Goal: Transaction & Acquisition: Purchase product/service

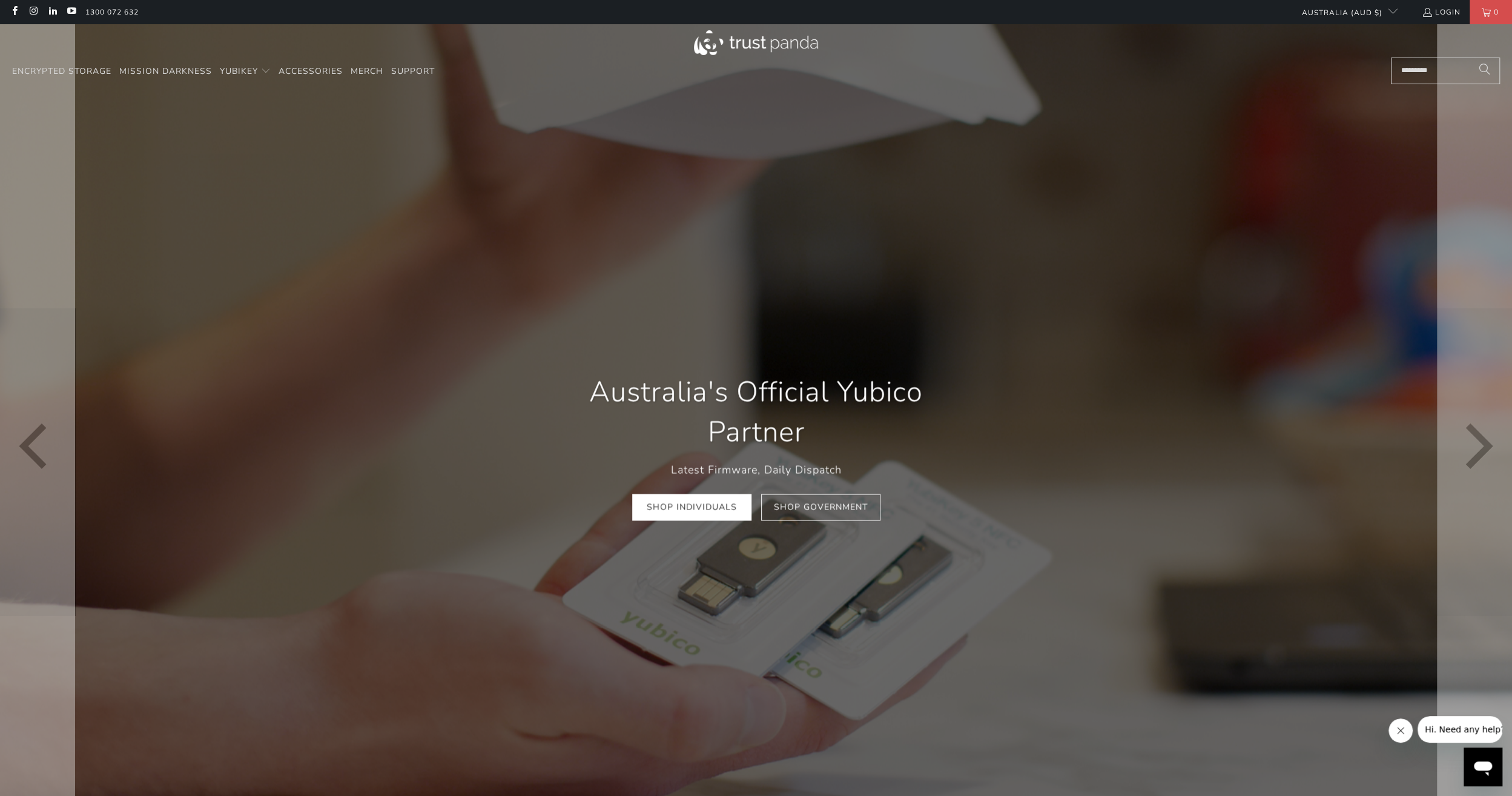
click at [538, 362] on div "Australia's Official Yubico Partner Latest Firmware, Daily Dispatch Shop Indivi…" at bounding box center [756, 447] width 436 height 185
click at [851, 507] on link "Shop Government" at bounding box center [821, 506] width 119 height 27
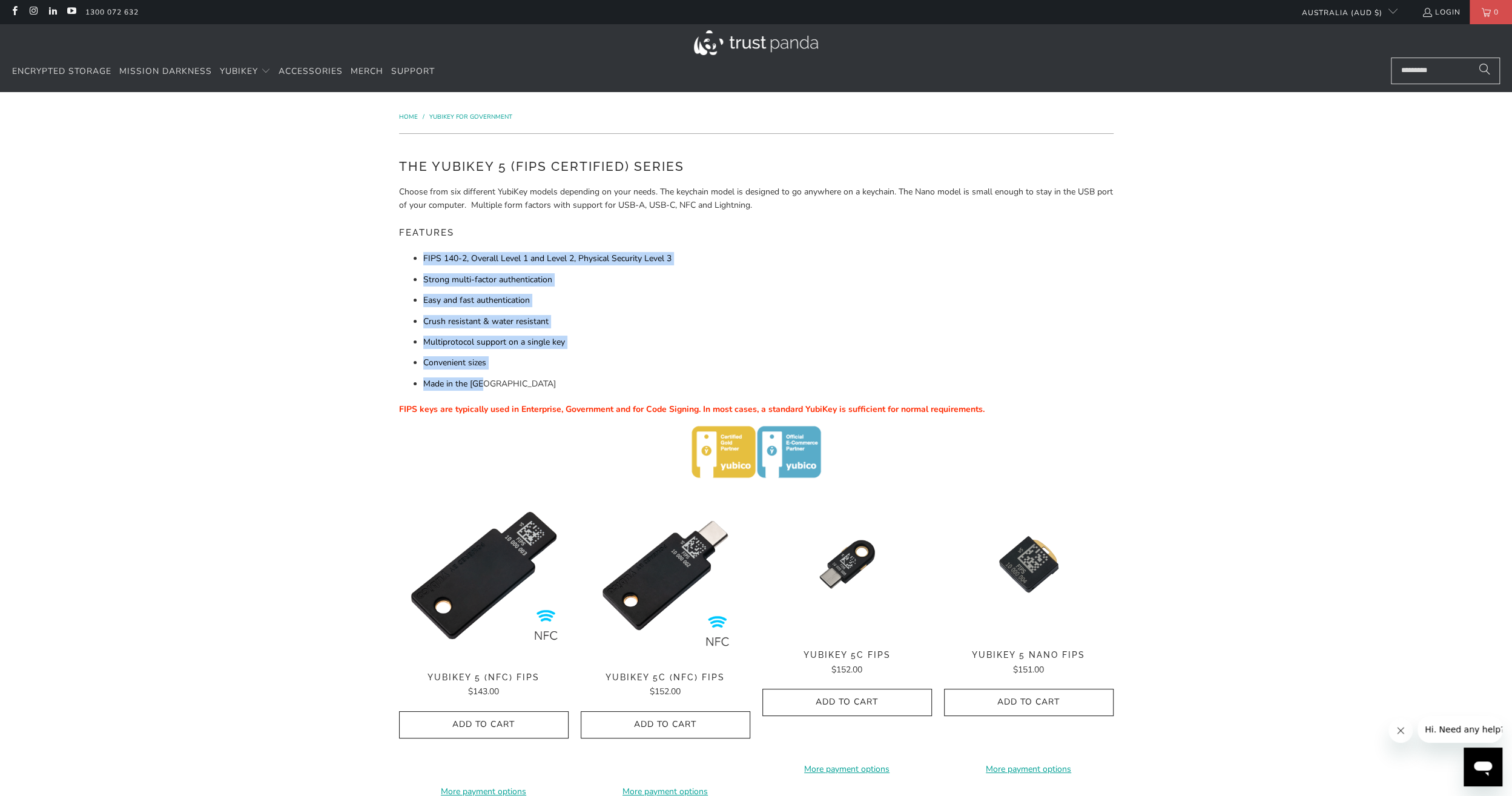
click at [517, 276] on li "Strong multi-factor authentication" at bounding box center [768, 279] width 691 height 13
drag, startPoint x: 406, startPoint y: 262, endPoint x: 681, endPoint y: 262, distance: 275.0
click at [681, 262] on ul "FIPS 140-2, Overall Level 1 and Level 2 , Physical Security Level 3 Strong mult…" at bounding box center [756, 321] width 715 height 139
drag, startPoint x: 681, startPoint y: 262, endPoint x: 634, endPoint y: 249, distance: 48.8
click at [691, 262] on li "FIPS 140-2, Overall Level 1 and Level 2 , Physical Security Level 3" at bounding box center [768, 258] width 691 height 13
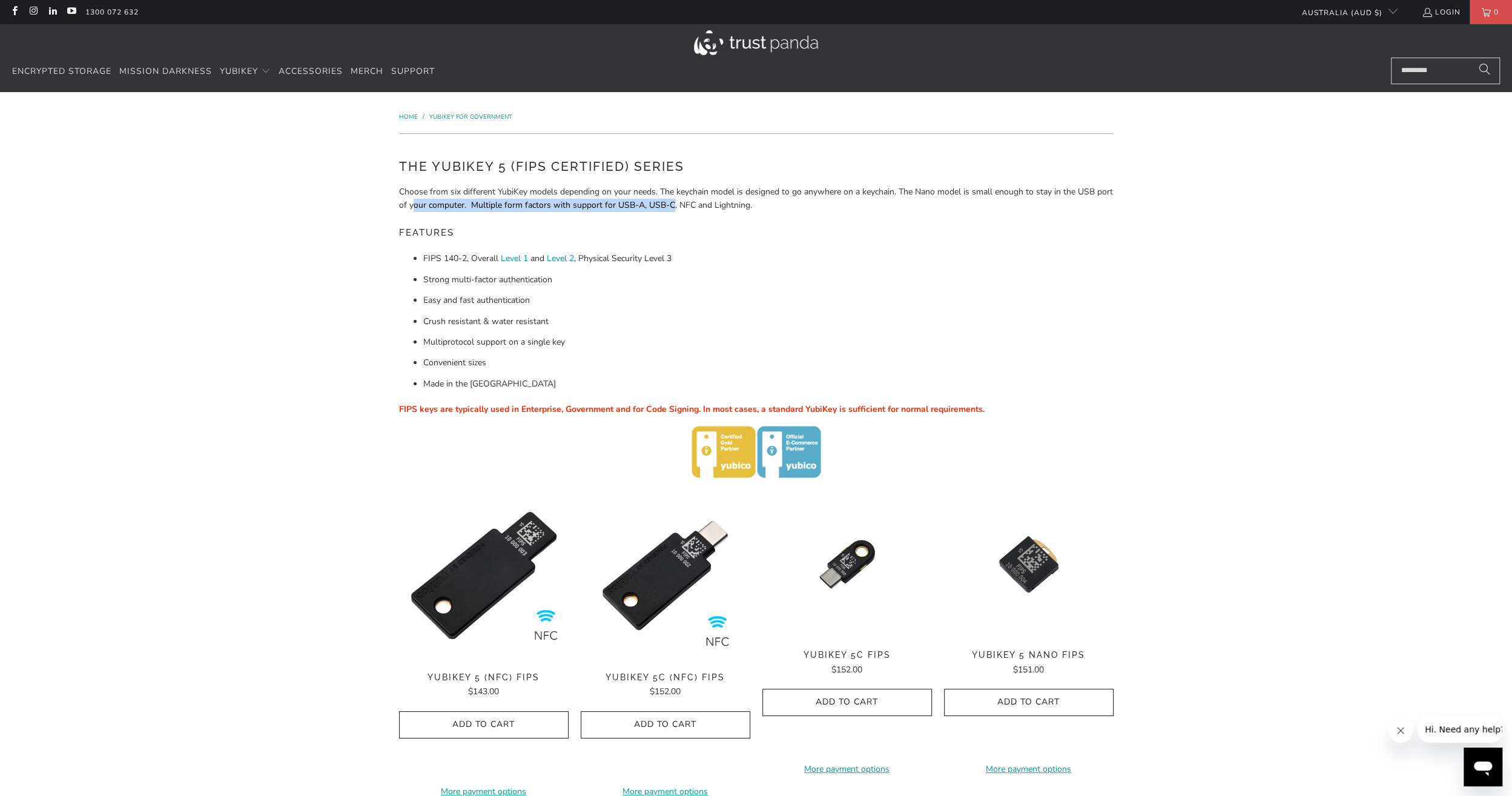
drag, startPoint x: 439, startPoint y: 202, endPoint x: 691, endPoint y: 202, distance: 252.0
click at [691, 202] on p "Choose from six different YubiKey models depending on your needs. The keychain …" at bounding box center [756, 199] width 715 height 27
drag, startPoint x: 691, startPoint y: 202, endPoint x: 734, endPoint y: 200, distance: 43.0
click at [742, 202] on p "Choose from six different YubiKey models depending on your needs. The keychain …" at bounding box center [756, 199] width 715 height 27
drag, startPoint x: 691, startPoint y: 193, endPoint x: 1065, endPoint y: 208, distance: 374.3
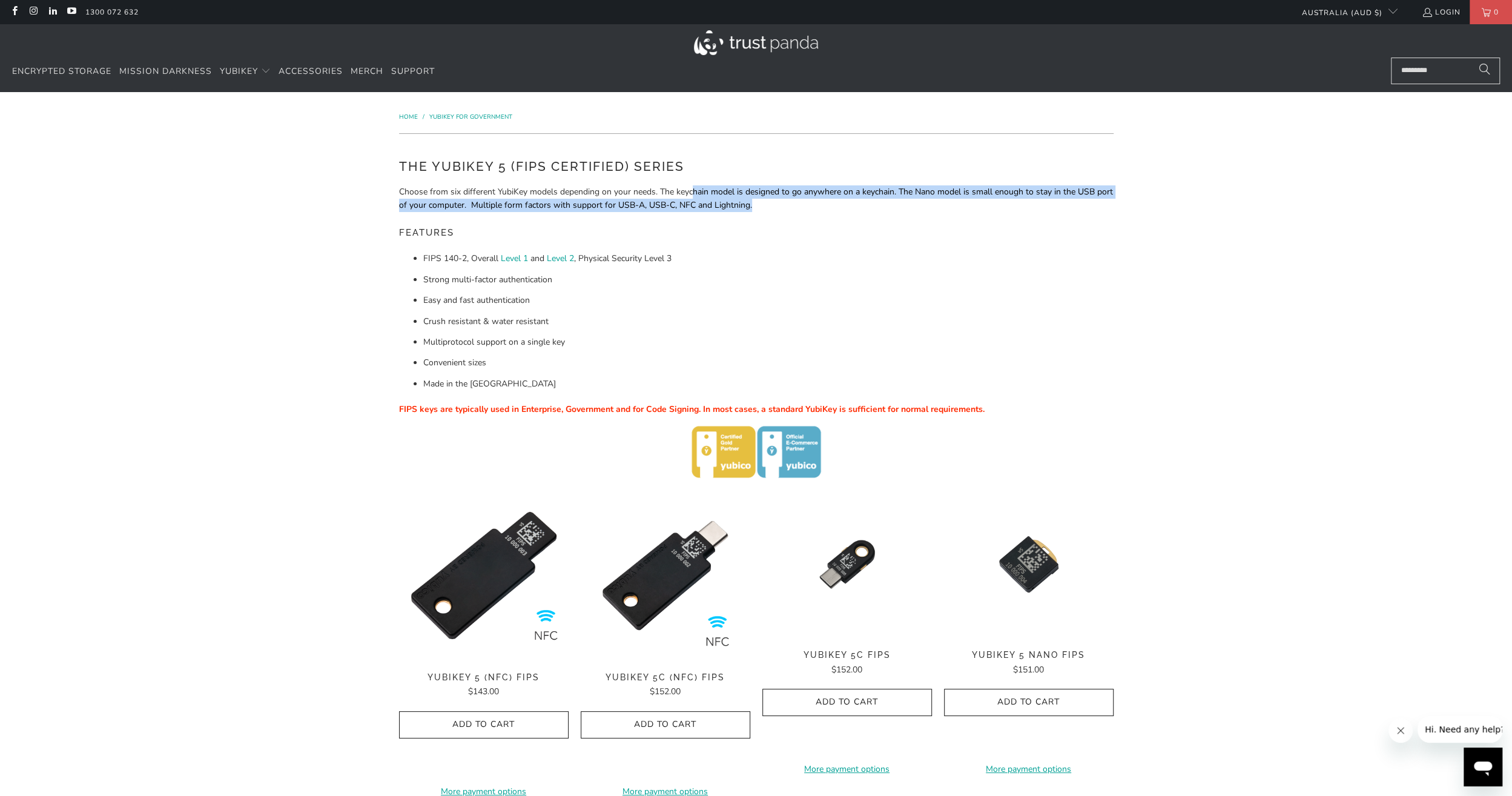
click at [1065, 208] on p "Choose from six different YubiKey models depending on your needs. The keychain …" at bounding box center [756, 199] width 715 height 27
click at [1065, 210] on p "Choose from six different YubiKey models depending on your needs. The keychain …" at bounding box center [756, 199] width 715 height 27
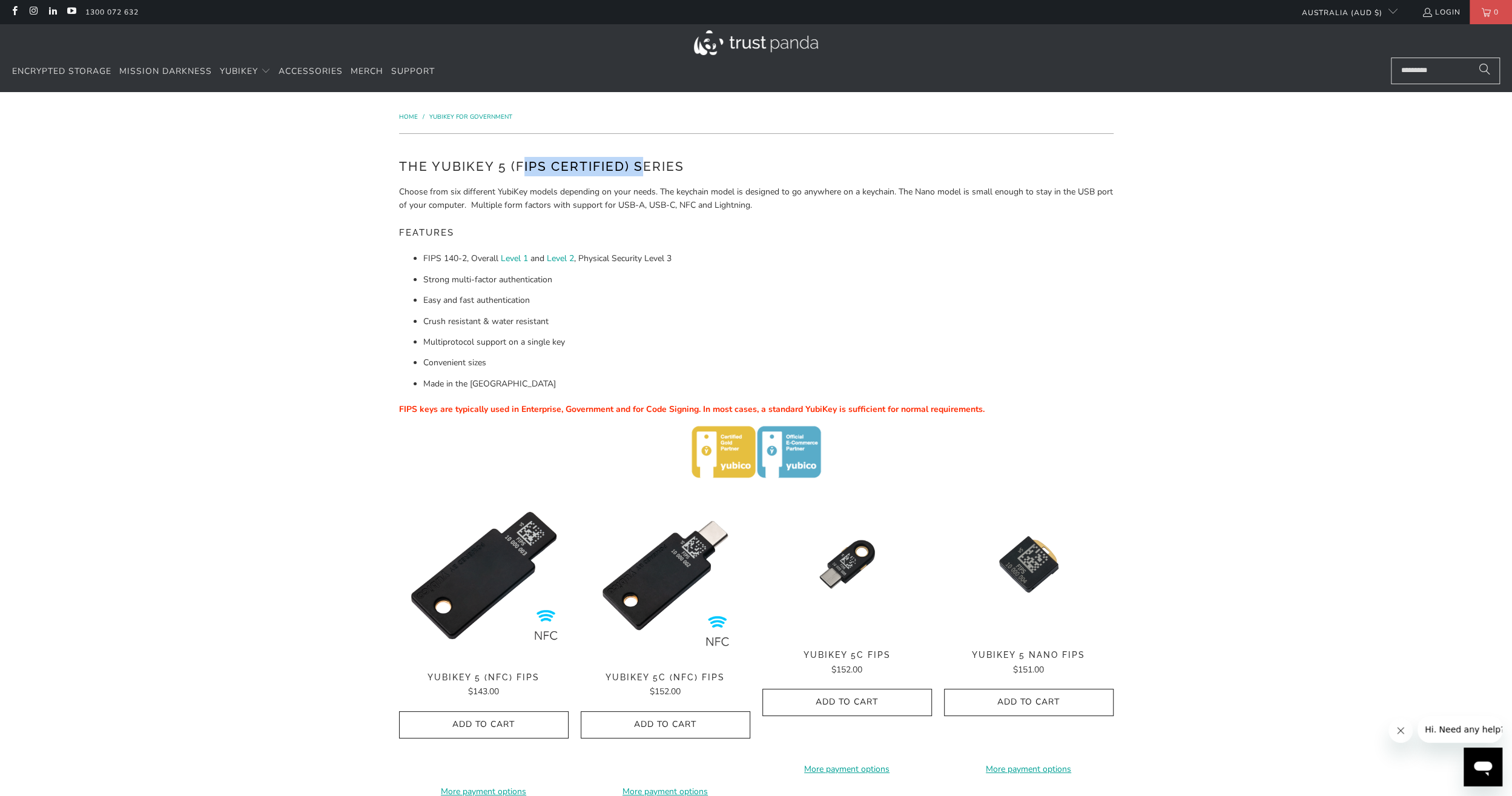
drag, startPoint x: 525, startPoint y: 167, endPoint x: 658, endPoint y: 167, distance: 133.0
click at [655, 167] on h2 "The YubiKey 5 (FIPS Certified) Series" at bounding box center [756, 167] width 715 height 20
drag, startPoint x: 658, startPoint y: 167, endPoint x: 466, endPoint y: 163, distance: 192.0
click at [523, 163] on h2 "The YubiKey 5 (FIPS Certified) Series" at bounding box center [756, 167] width 715 height 20
click at [467, 163] on h2 "The YubiKey 5 (FIPS Certified) Series" at bounding box center [756, 167] width 715 height 20
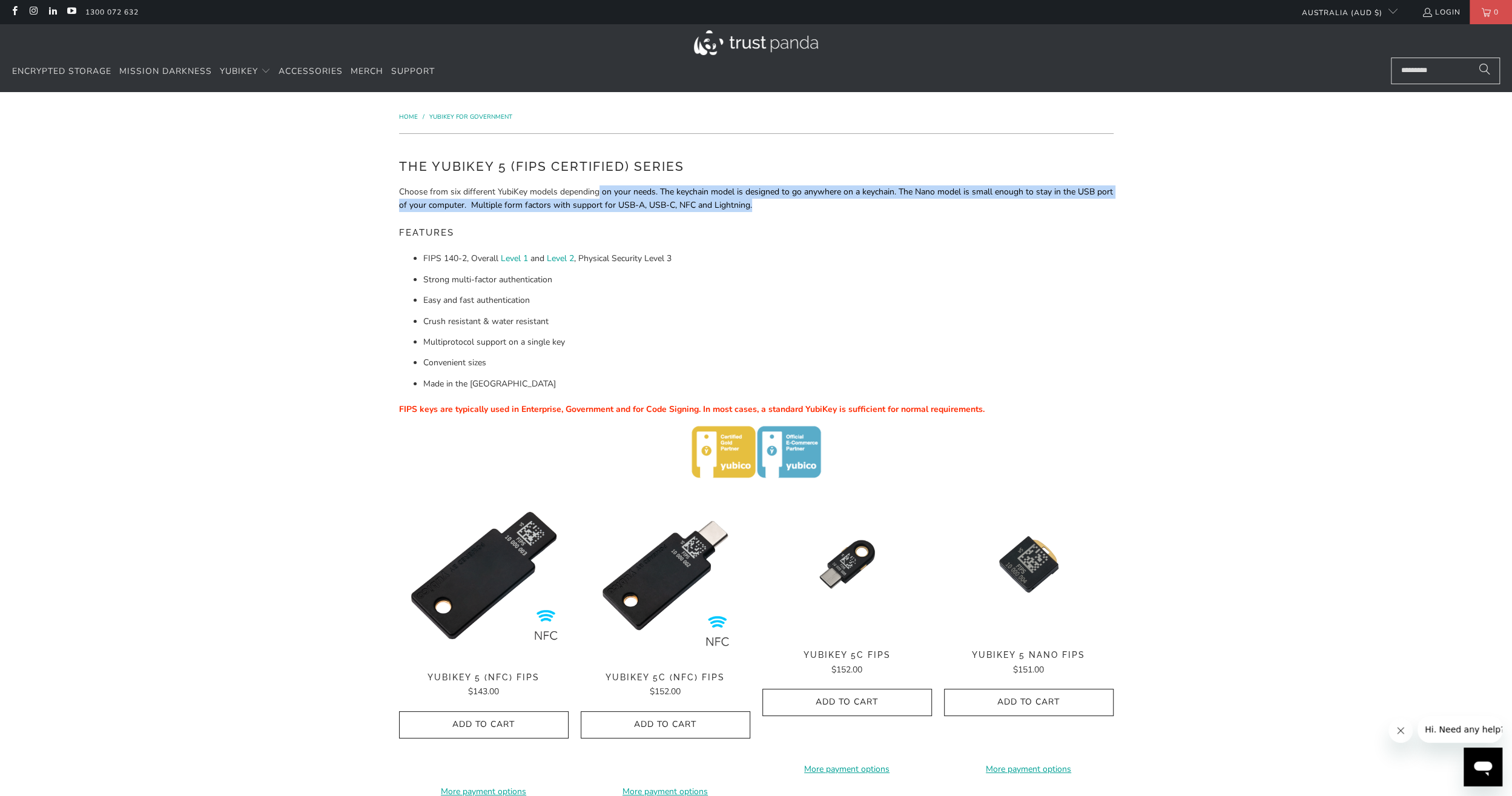
drag, startPoint x: 619, startPoint y: 199, endPoint x: 801, endPoint y: 210, distance: 182.3
click at [801, 210] on p "Choose from six different YubiKey models depending on your needs. The keychain …" at bounding box center [756, 199] width 715 height 27
drag, startPoint x: 801, startPoint y: 210, endPoint x: 821, endPoint y: 216, distance: 20.9
click at [821, 216] on div "The YubiKey 5 (FIPS Certified) Series Choose from six different YubiKey models …" at bounding box center [756, 317] width 715 height 321
drag, startPoint x: 781, startPoint y: 206, endPoint x: 359, endPoint y: 193, distance: 422.2
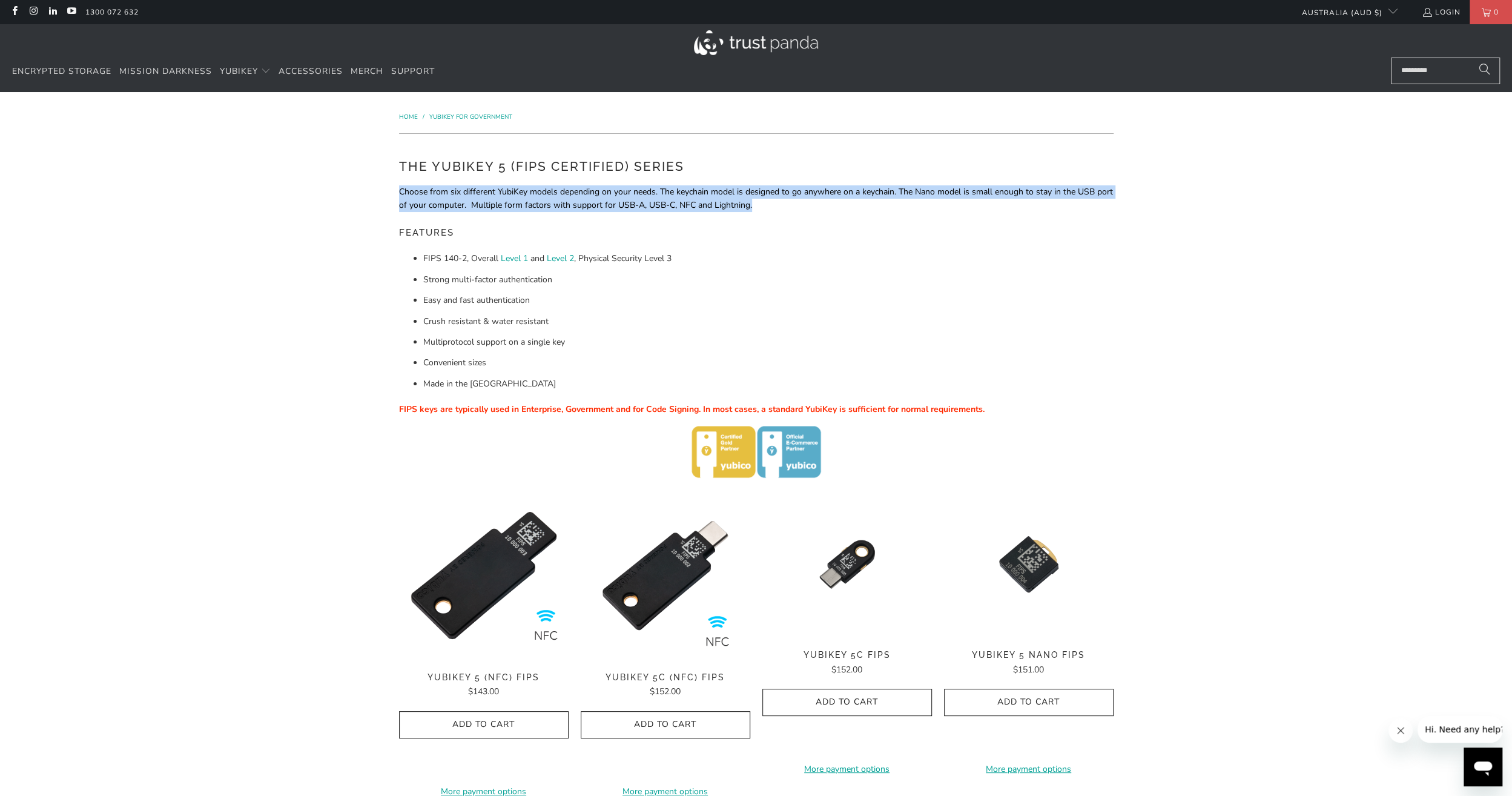
click at [359, 193] on div "Home / YubiKey for Government The YubiKey 5 (FIPS Certified) Series Choose from…" at bounding box center [756, 604] width 1512 height 1024
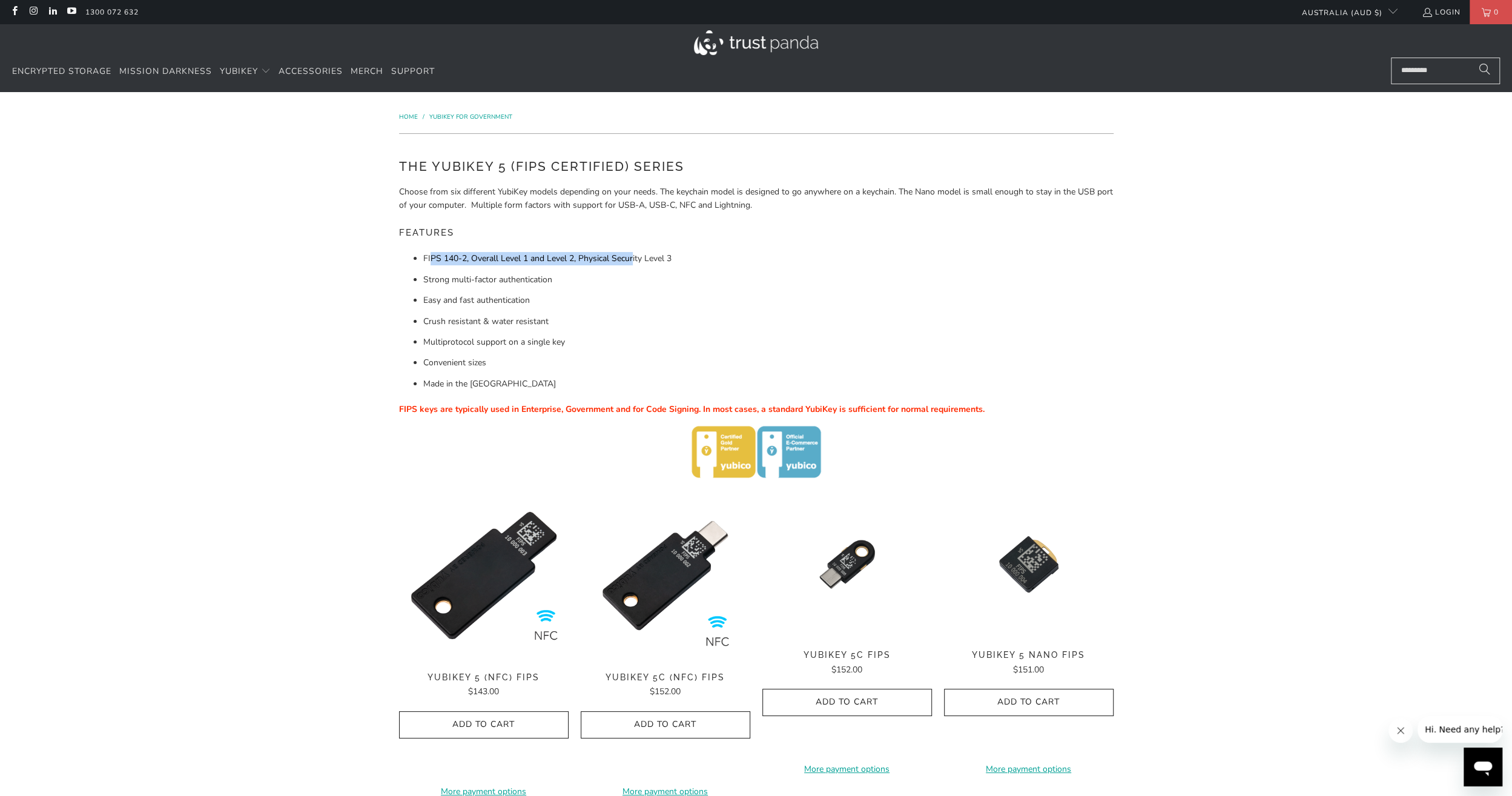
drag, startPoint x: 359, startPoint y: 193, endPoint x: 773, endPoint y: 258, distance: 419.1
click at [773, 258] on div "The YubiKey 5 (FIPS Certified) Series Choose from six different YubiKey models …" at bounding box center [756, 317] width 715 height 321
drag, startPoint x: 773, startPoint y: 258, endPoint x: 843, endPoint y: 259, distance: 70.0
click at [843, 259] on li "FIPS 140-2, Overall Level 1 and Level 2 , Physical Security Level 3" at bounding box center [768, 258] width 691 height 13
click at [723, 255] on li "FIPS 140-2, Overall Level 1 and Level 2 , Physical Security Level 3" at bounding box center [768, 258] width 691 height 13
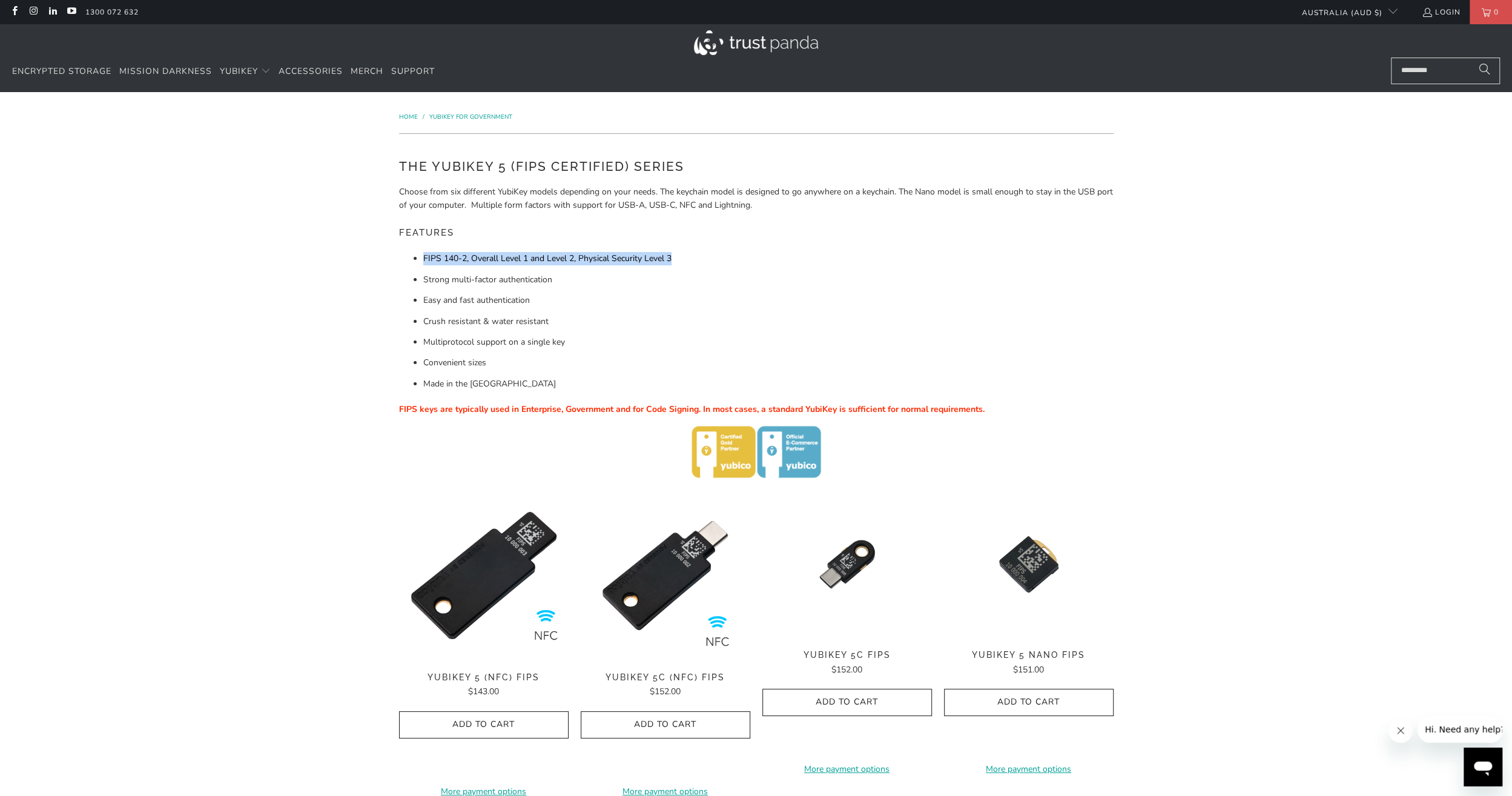
drag, startPoint x: 685, startPoint y: 255, endPoint x: 290, endPoint y: 255, distance: 395.0
click at [291, 255] on div "Home / YubiKey for Government The YubiKey 5 (FIPS Certified) Series Choose from…" at bounding box center [756, 604] width 1512 height 1024
drag, startPoint x: 290, startPoint y: 255, endPoint x: 654, endPoint y: 289, distance: 365.6
click at [654, 289] on div "Home / YubiKey for Government The YubiKey 5 (FIPS Certified) Series Choose from…" at bounding box center [756, 604] width 1512 height 1024
drag, startPoint x: 654, startPoint y: 289, endPoint x: 388, endPoint y: 308, distance: 266.7
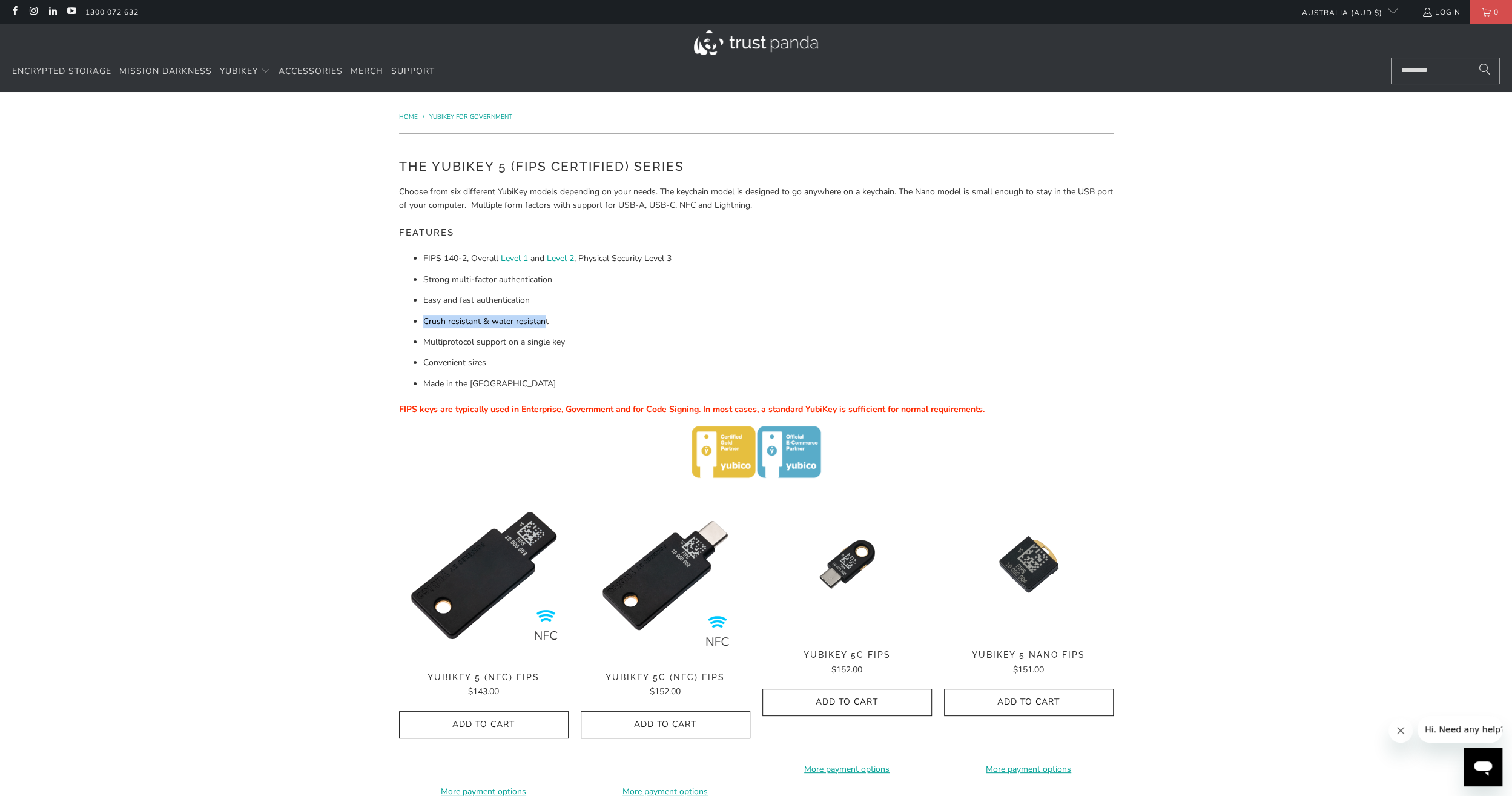
click at [388, 308] on div "Home / YubiKey for Government The YubiKey 5 (FIPS Certified) Series Choose from…" at bounding box center [756, 604] width 1512 height 1024
drag, startPoint x: 500, startPoint y: 349, endPoint x: 395, endPoint y: 346, distance: 105.0
click at [395, 346] on div "The YubiKey 5 (FIPS Certified) Series Choose from six different YubiKey models …" at bounding box center [756, 318] width 727 height 344
drag, startPoint x: 395, startPoint y: 346, endPoint x: 516, endPoint y: 375, distance: 124.4
click at [516, 375] on ul "FIPS 140-2, Overall Level 1 and Level 2 , Physical Security Level 3 Strong mult…" at bounding box center [756, 321] width 715 height 139
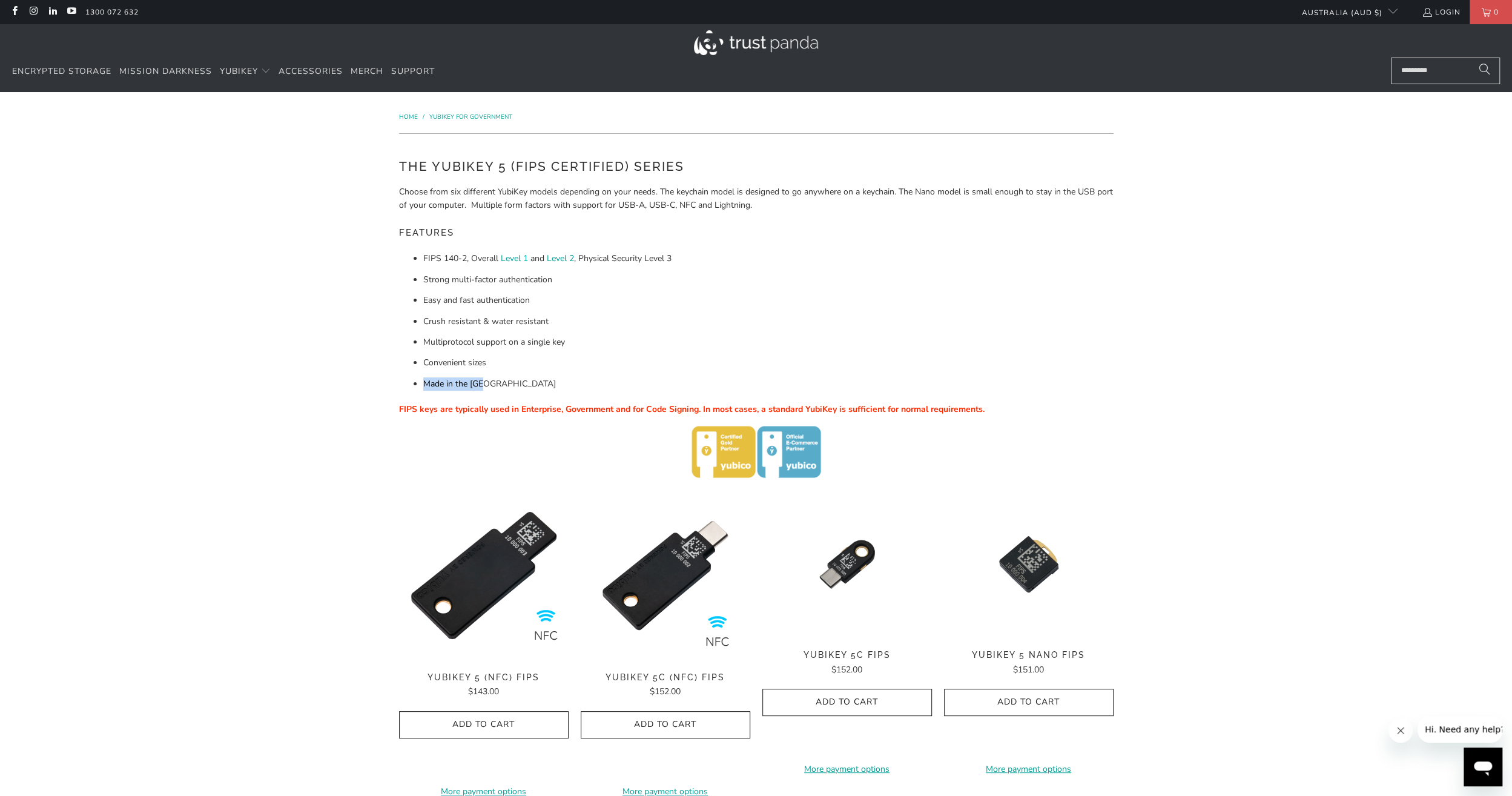
drag, startPoint x: 454, startPoint y: 379, endPoint x: 407, endPoint y: 370, distance: 47.9
click at [407, 370] on ul "FIPS 140-2, Overall Level 1 and Level 2 , Physical Security Level 3 Strong mult…" at bounding box center [756, 321] width 715 height 139
drag, startPoint x: 407, startPoint y: 370, endPoint x: 502, endPoint y: 356, distance: 96.0
click at [567, 377] on li "Made in the USA" at bounding box center [768, 383] width 691 height 13
drag, startPoint x: 414, startPoint y: 339, endPoint x: 750, endPoint y: 339, distance: 336.0
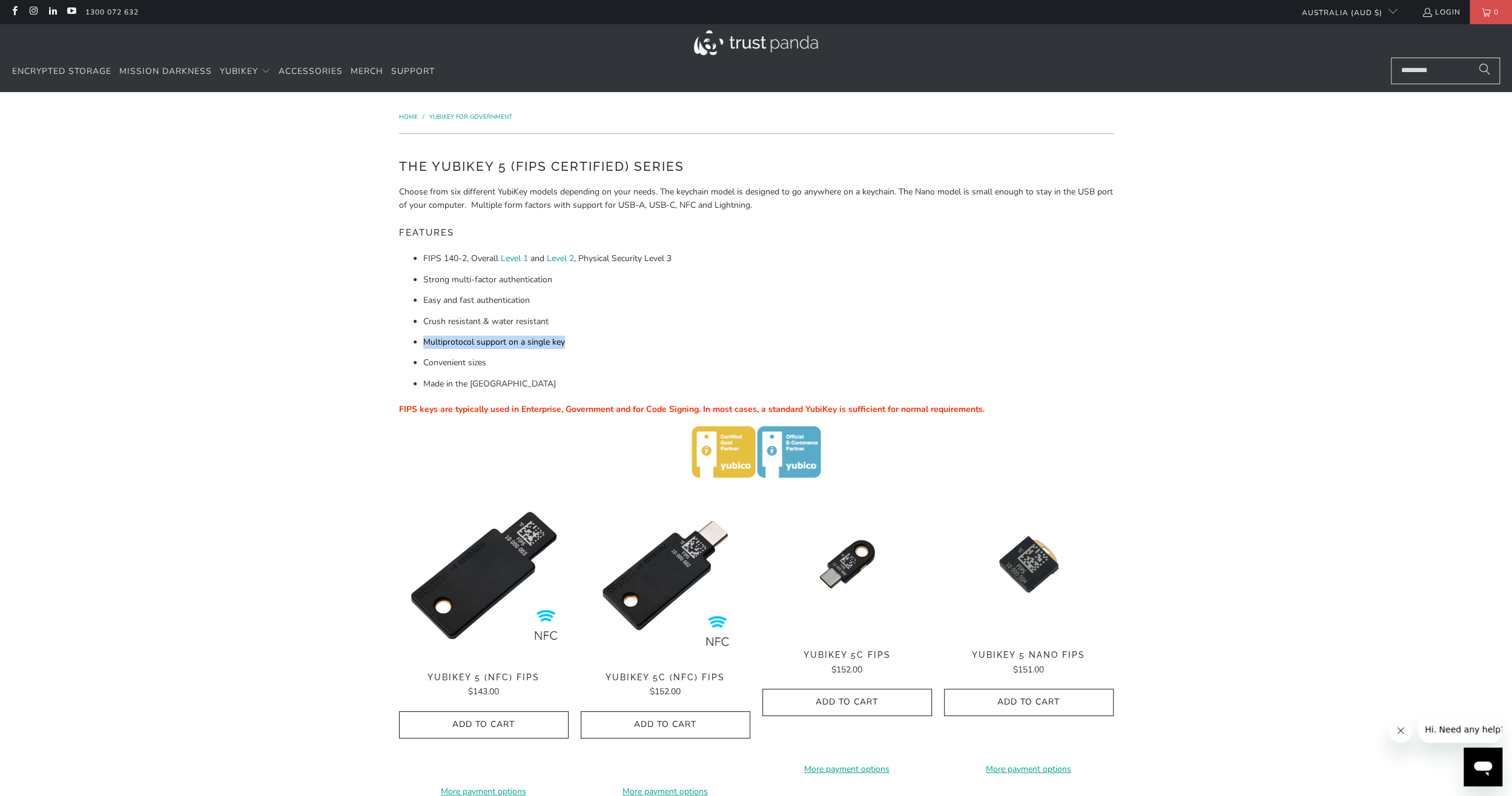
click at [734, 339] on li "Multiprotocol support on a single key" at bounding box center [768, 342] width 691 height 13
drag, startPoint x: 750, startPoint y: 339, endPoint x: 769, endPoint y: 339, distance: 19.0
click at [769, 339] on li "Multiprotocol support on a single key" at bounding box center [768, 342] width 691 height 13
drag, startPoint x: 383, startPoint y: 400, endPoint x: 699, endPoint y: 411, distance: 316.2
click at [699, 411] on div "Home / YubiKey for Government The YubiKey 5 (FIPS Certified) Series Choose from…" at bounding box center [756, 604] width 1512 height 1024
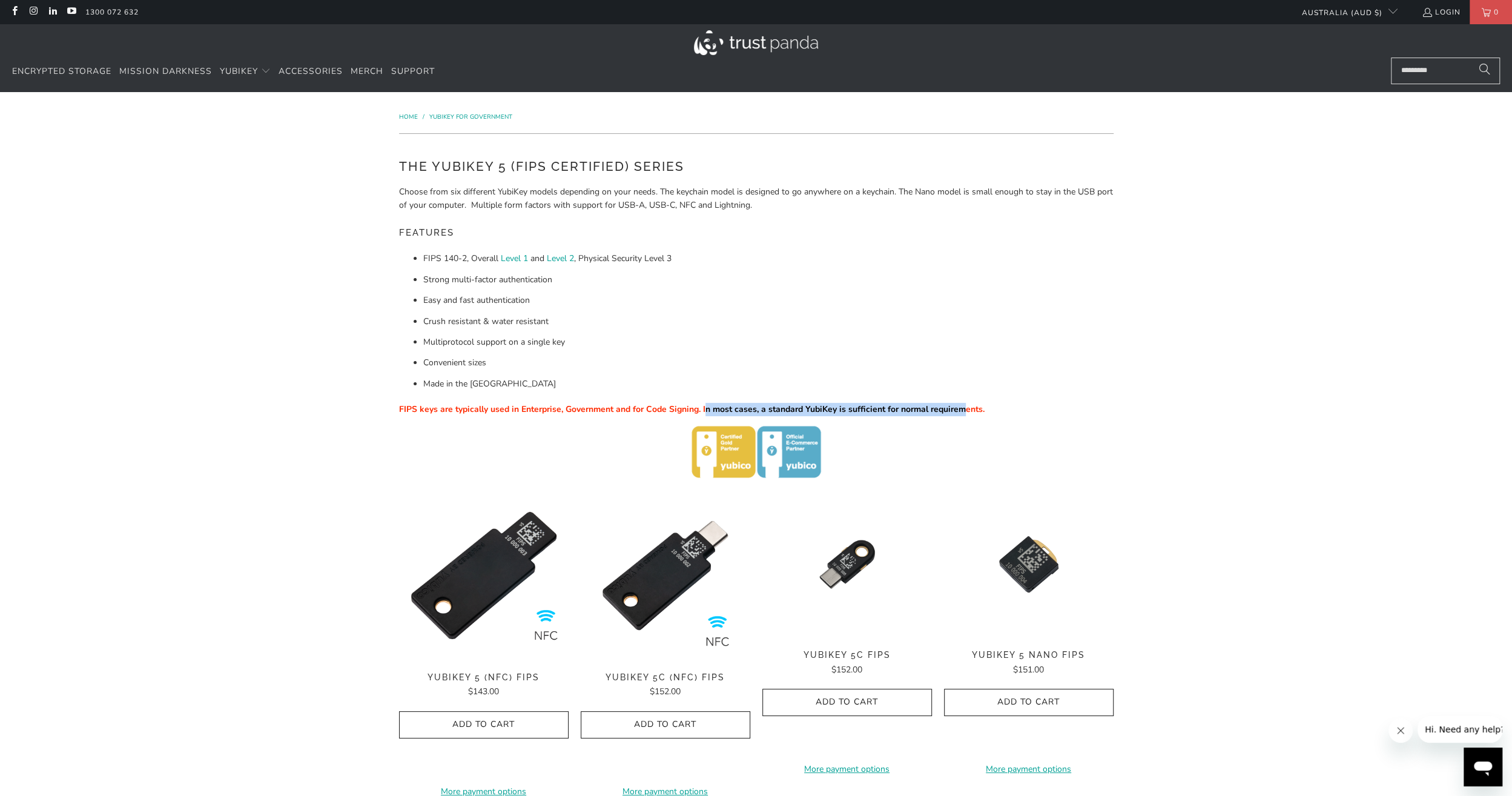
drag, startPoint x: 699, startPoint y: 411, endPoint x: 963, endPoint y: 411, distance: 264.0
click at [963, 411] on span "FIPS keys are typically used in Enterprise, Government and for Code Signing. In…" at bounding box center [691, 409] width 586 height 12
drag, startPoint x: 963, startPoint y: 411, endPoint x: 736, endPoint y: 414, distance: 227.0
click at [736, 414] on p "FIPS keys are typically used in Enterprise, Government and for Code Signing. In…" at bounding box center [756, 409] width 715 height 13
drag, startPoint x: 736, startPoint y: 414, endPoint x: 1066, endPoint y: 413, distance: 330.0
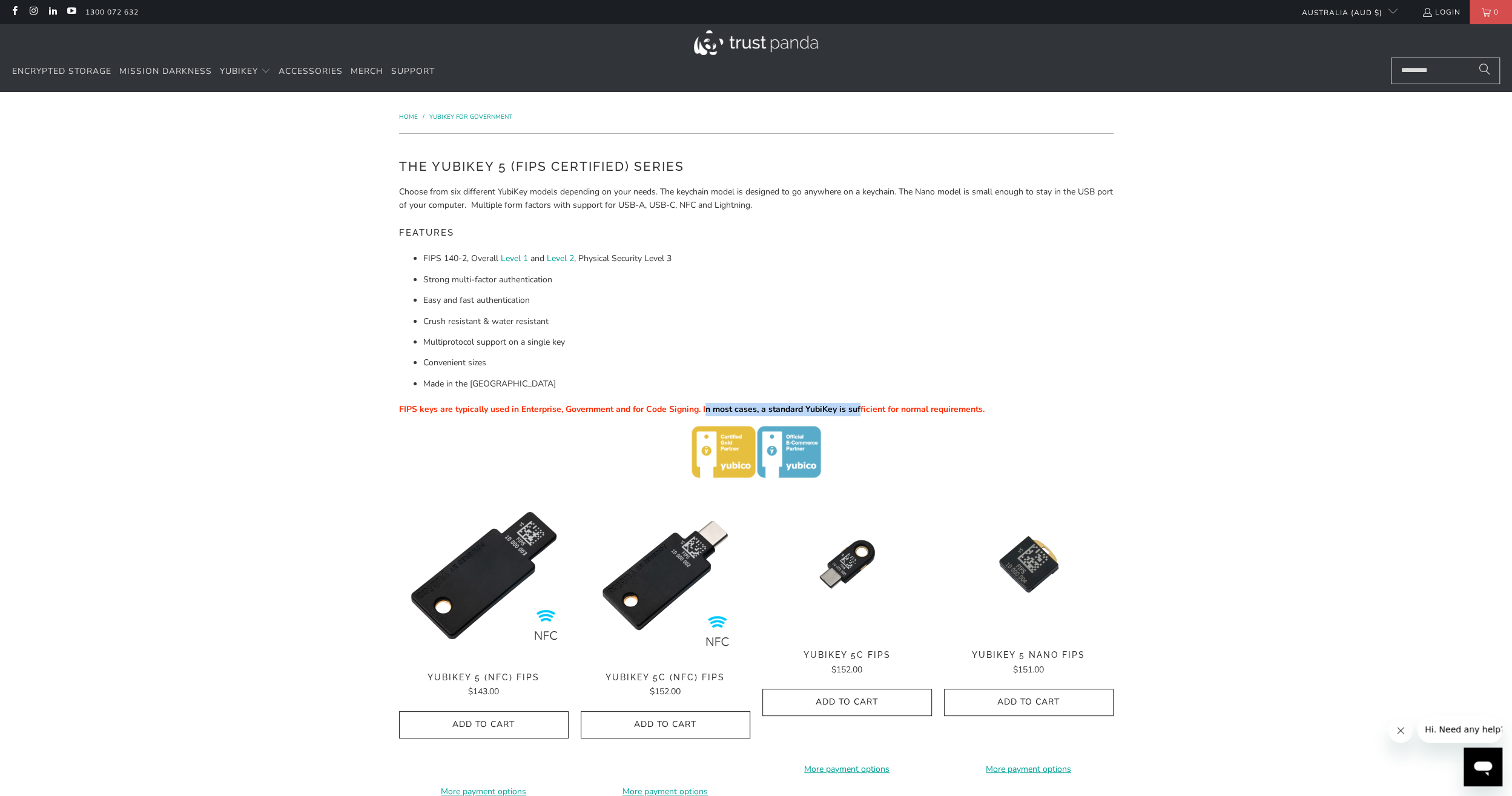
click at [1066, 413] on p "FIPS keys are typically used in Enterprise, Government and for Code Signing. In…" at bounding box center [756, 409] width 715 height 13
click at [1077, 413] on p "FIPS keys are typically used in Enterprise, Government and for Code Signing. In…" at bounding box center [756, 409] width 715 height 13
click at [723, 413] on span "FIPS keys are typically used in Enterprise, Government and for Code Signing. In…" at bounding box center [691, 409] width 586 height 12
click at [801, 447] on img at bounding box center [756, 452] width 130 height 52
click at [729, 449] on img at bounding box center [756, 452] width 130 height 52
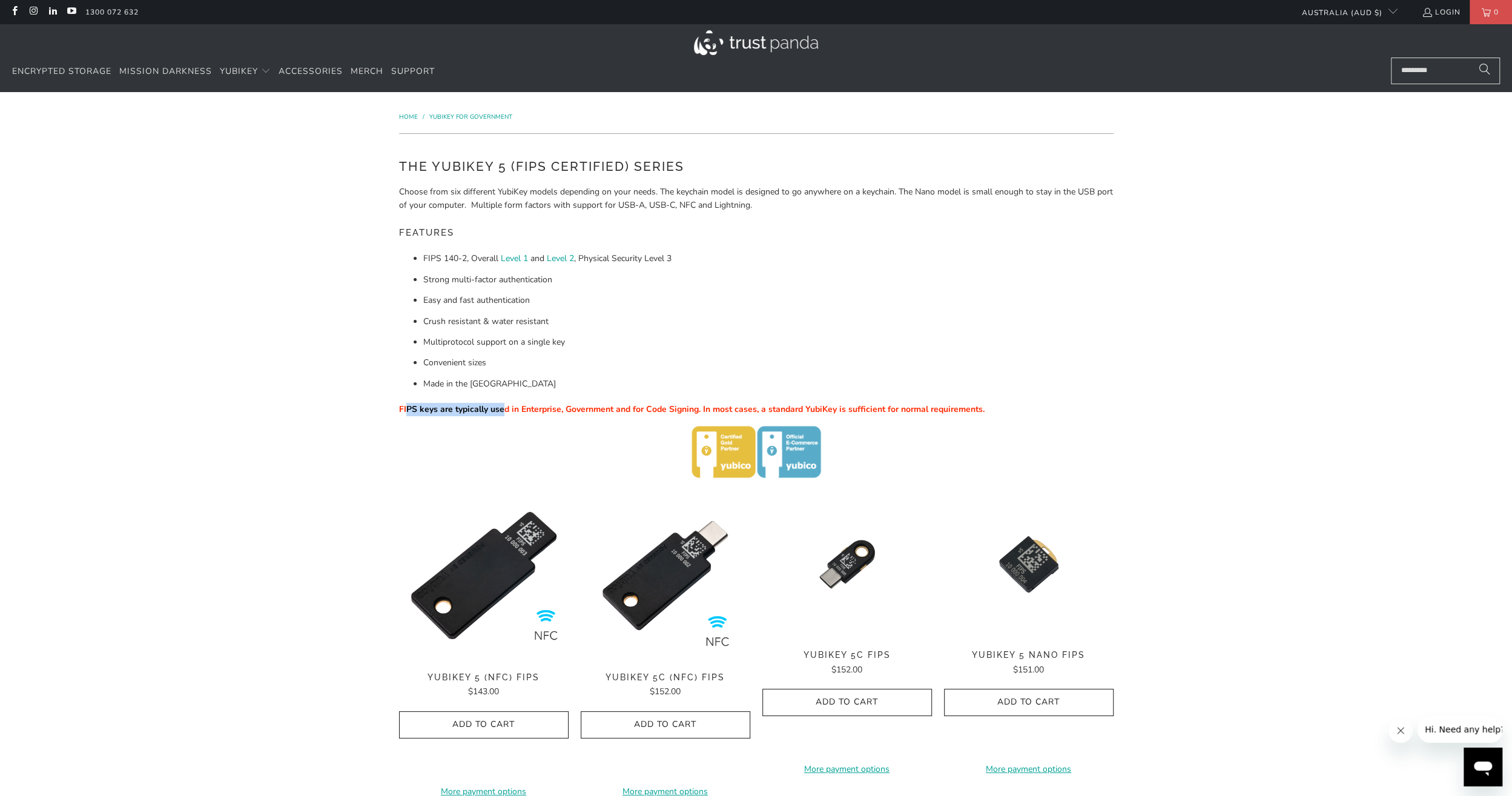
drag, startPoint x: 406, startPoint y: 410, endPoint x: 557, endPoint y: 410, distance: 151.0
click at [542, 410] on span "FIPS keys are typically used in Enterprise, Government and for Code Signing. In…" at bounding box center [691, 409] width 586 height 12
drag, startPoint x: 557, startPoint y: 410, endPoint x: 1013, endPoint y: 410, distance: 456.0
click at [1013, 410] on p "FIPS keys are typically used in Enterprise, Government and for Code Signing. In…" at bounding box center [756, 409] width 715 height 13
drag, startPoint x: 1013, startPoint y: 410, endPoint x: 1066, endPoint y: 410, distance: 53.0
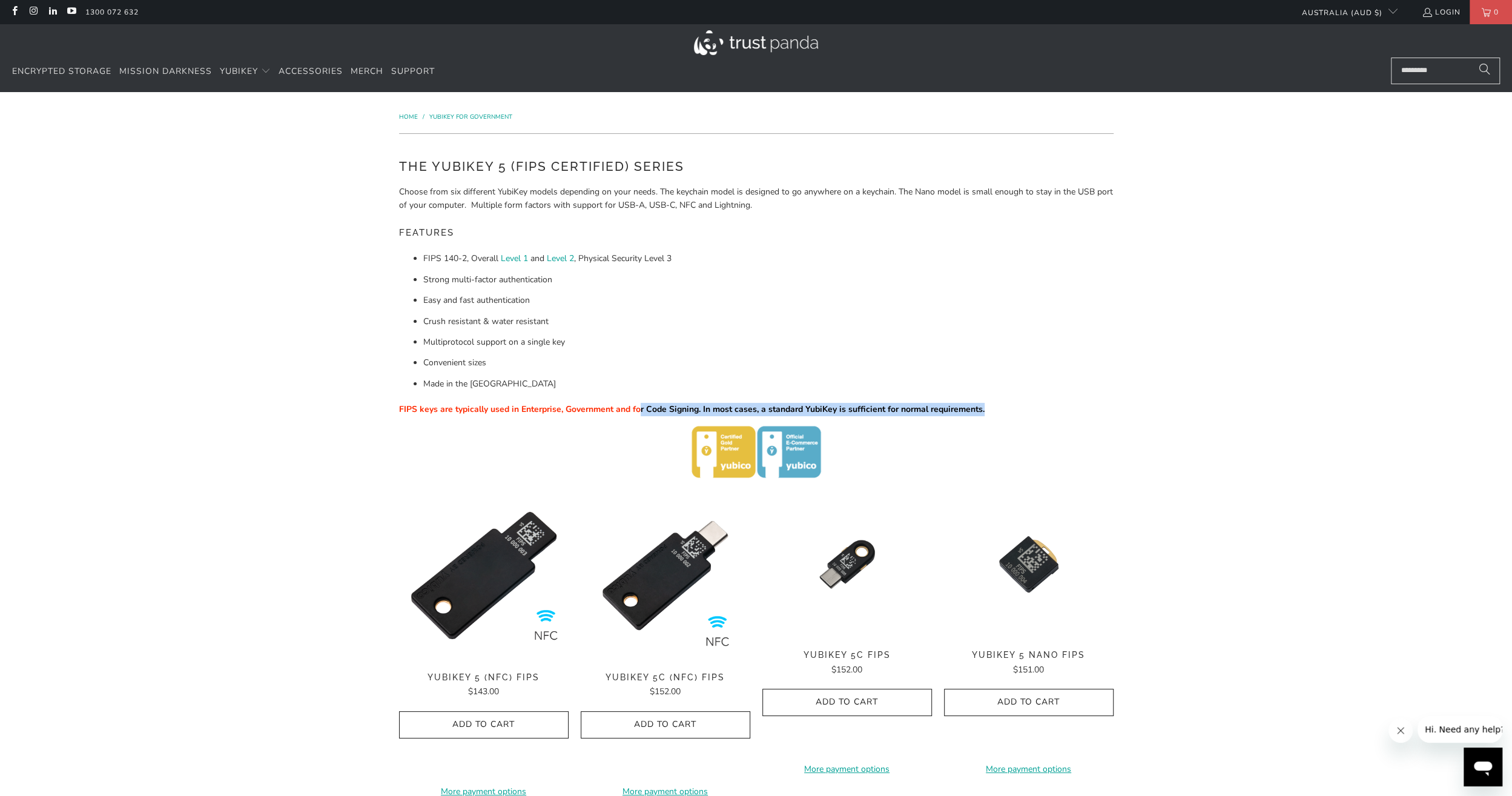
click at [1066, 410] on p "FIPS keys are typically used in Enterprise, Government and for Code Signing. In…" at bounding box center [756, 409] width 715 height 13
drag, startPoint x: 547, startPoint y: 405, endPoint x: 1063, endPoint y: 408, distance: 516.0
click at [1063, 408] on p "FIPS keys are typically used in Enterprise, Government and for Code Signing. In…" at bounding box center [756, 409] width 715 height 13
click at [1067, 408] on p "FIPS keys are typically used in Enterprise, Government and for Code Signing. In…" at bounding box center [756, 409] width 715 height 13
click at [442, 446] on p at bounding box center [756, 452] width 715 height 52
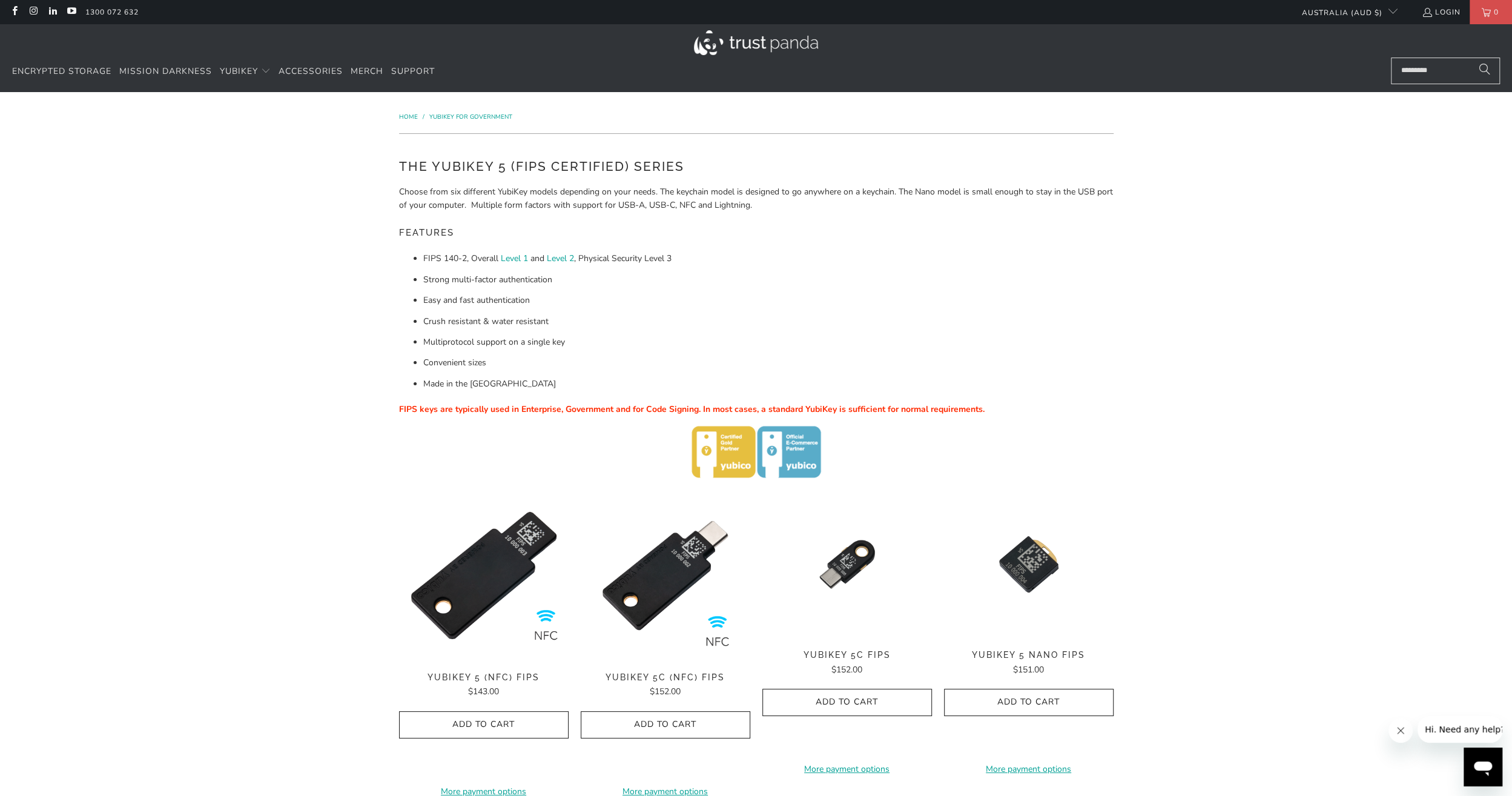
click at [413, 414] on span "FIPS keys are typically used in Enterprise, Government and for Code Signing. In…" at bounding box center [691, 409] width 586 height 12
drag, startPoint x: 402, startPoint y: 408, endPoint x: 533, endPoint y: 411, distance: 131.0
click at [533, 411] on span "FIPS keys are typically used in Enterprise, Government and for Code Signing. In…" at bounding box center [691, 409] width 586 height 12
drag
click at [546, 411] on span "FIPS keys are typically used in Enterprise, Government and for Code Signing. In…" at bounding box center [691, 409] width 586 height 12
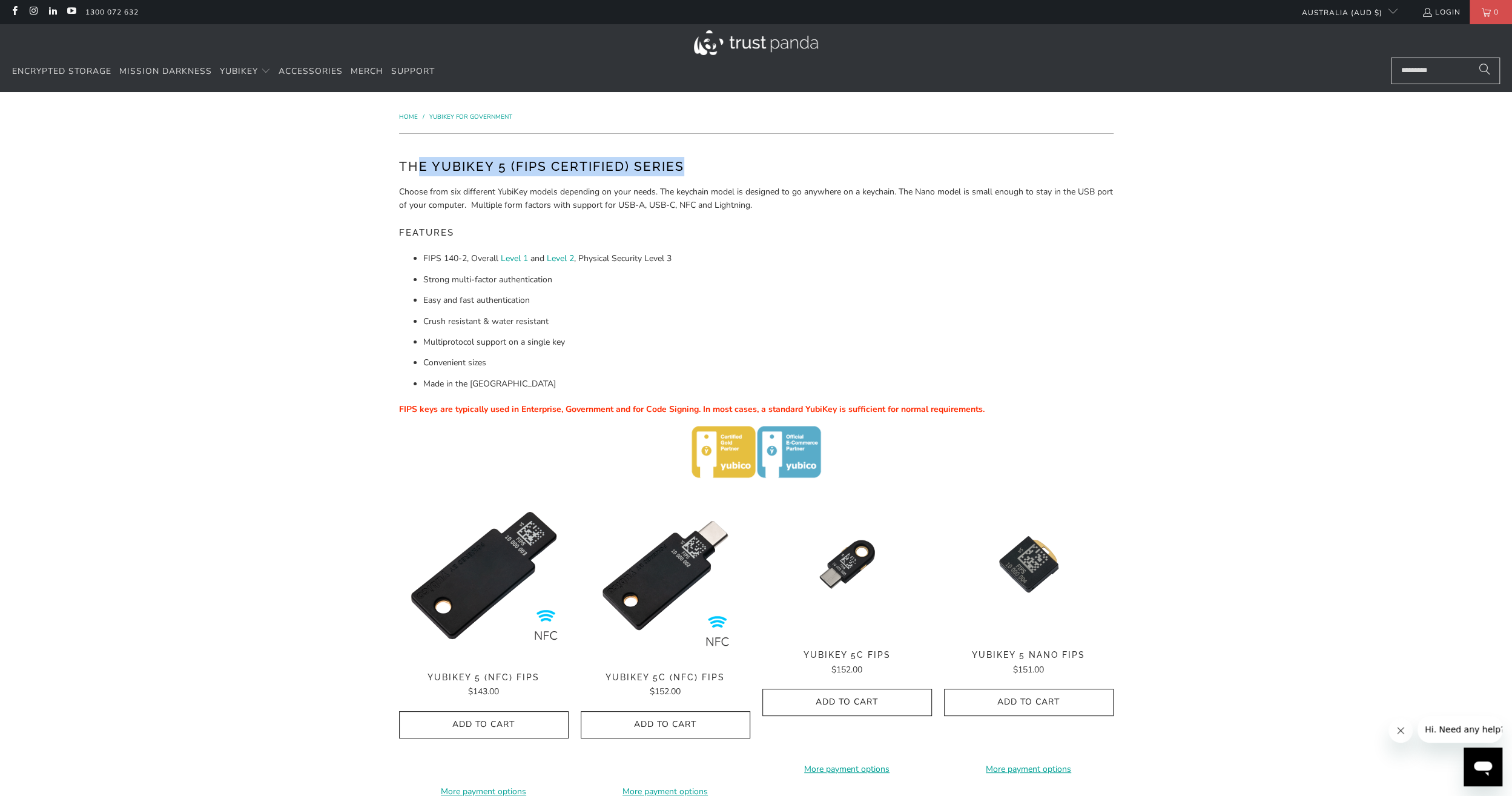
click at [793, 175] on h2 "The YubiKey 5 (FIPS Certified) Series" at bounding box center [756, 167] width 715 height 20
click at [795, 175] on h2 "The YubiKey 5 (FIPS Certified) Series" at bounding box center [756, 167] width 715 height 20
click at [322, 156] on div "Home / YubiKey for Government The YubiKey 5 (FIPS Certified) Series Choose from…" at bounding box center [756, 604] width 1512 height 1024
click at [726, 164] on h2 "The YubiKey 5 (FIPS Certified) Series" at bounding box center [756, 167] width 715 height 20
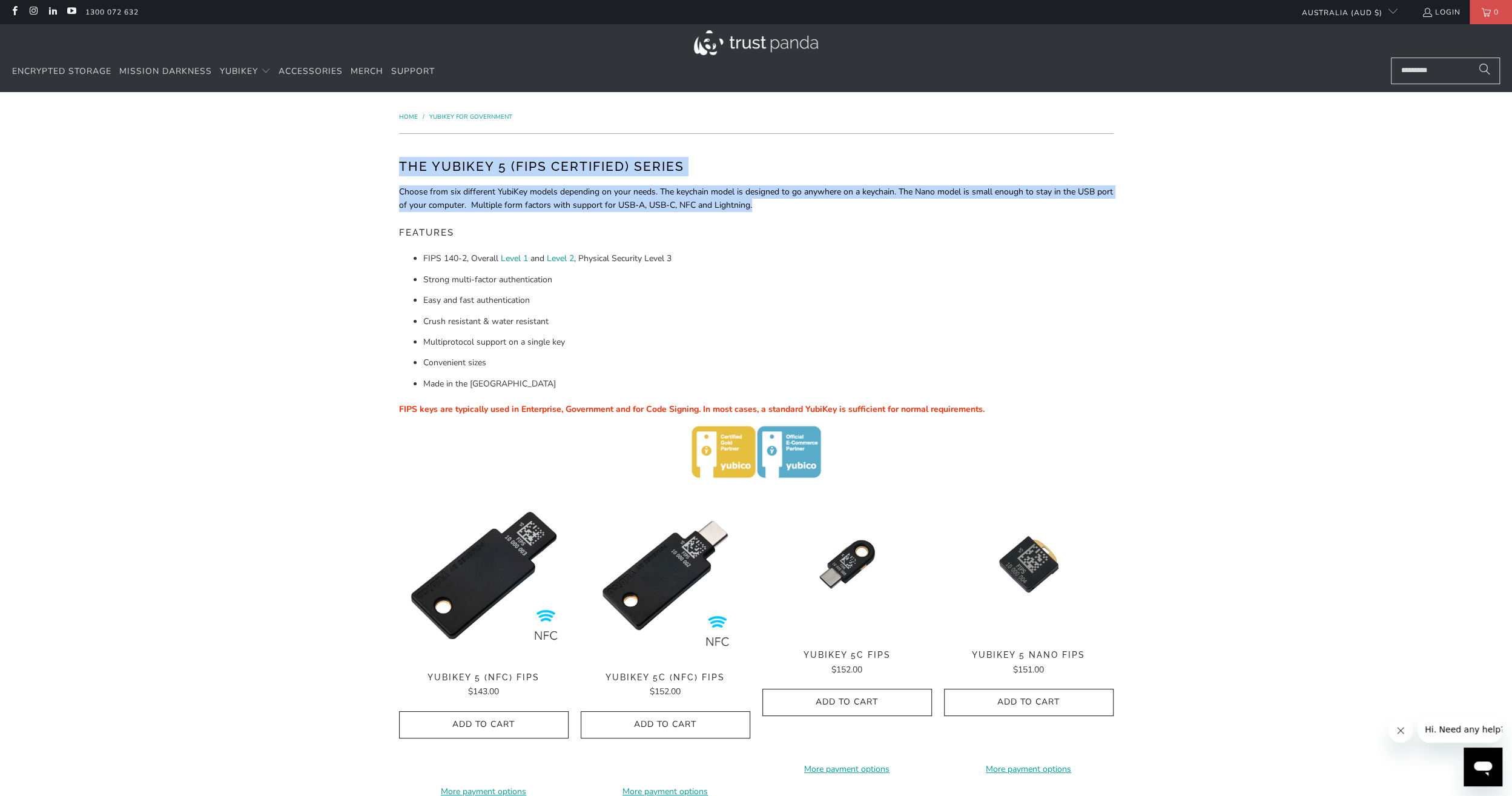
click at [306, 163] on div "Home / YubiKey for Government The YubiKey 5 (FIPS Certified) Series Choose from…" at bounding box center [756, 604] width 1512 height 1024
click at [699, 178] on div "The YubiKey 5 (FIPS Certified) Series Choose from six different YubiKey models …" at bounding box center [756, 317] width 715 height 321
click at [623, 163] on h2 "The YubiKey 5 (FIPS Certified) Series" at bounding box center [756, 167] width 715 height 20
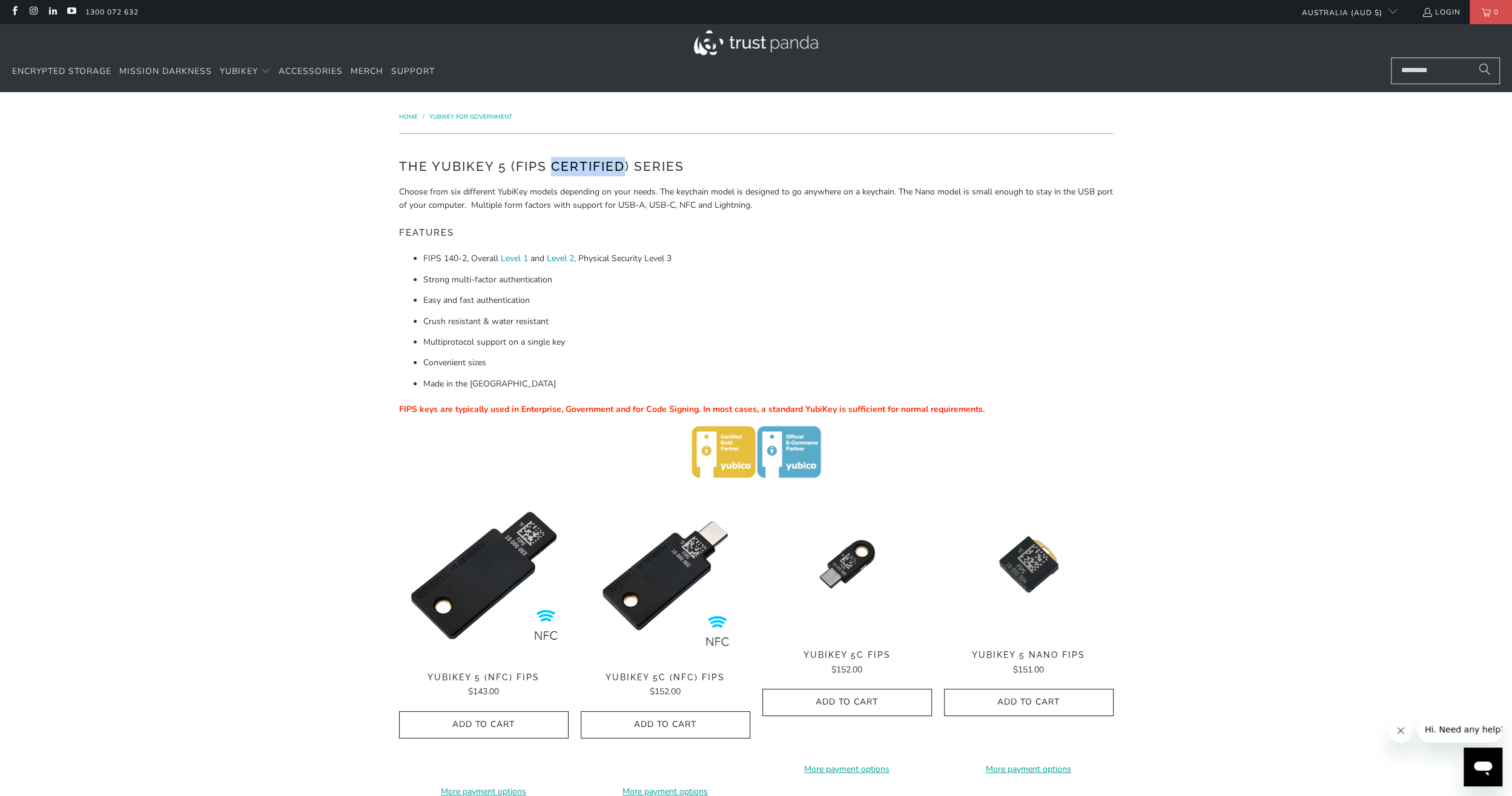
drag, startPoint x: 626, startPoint y: 164, endPoint x: 554, endPoint y: 164, distance: 72.0
click at [554, 164] on h2 "The YubiKey 5 (FIPS Certified) Series" at bounding box center [756, 167] width 715 height 20
drag, startPoint x: 778, startPoint y: 167, endPoint x: 771, endPoint y: 153, distance: 15.7
click at [778, 165] on h2 "The YubiKey 5 (FIPS Certified) Series" at bounding box center [756, 167] width 715 height 20
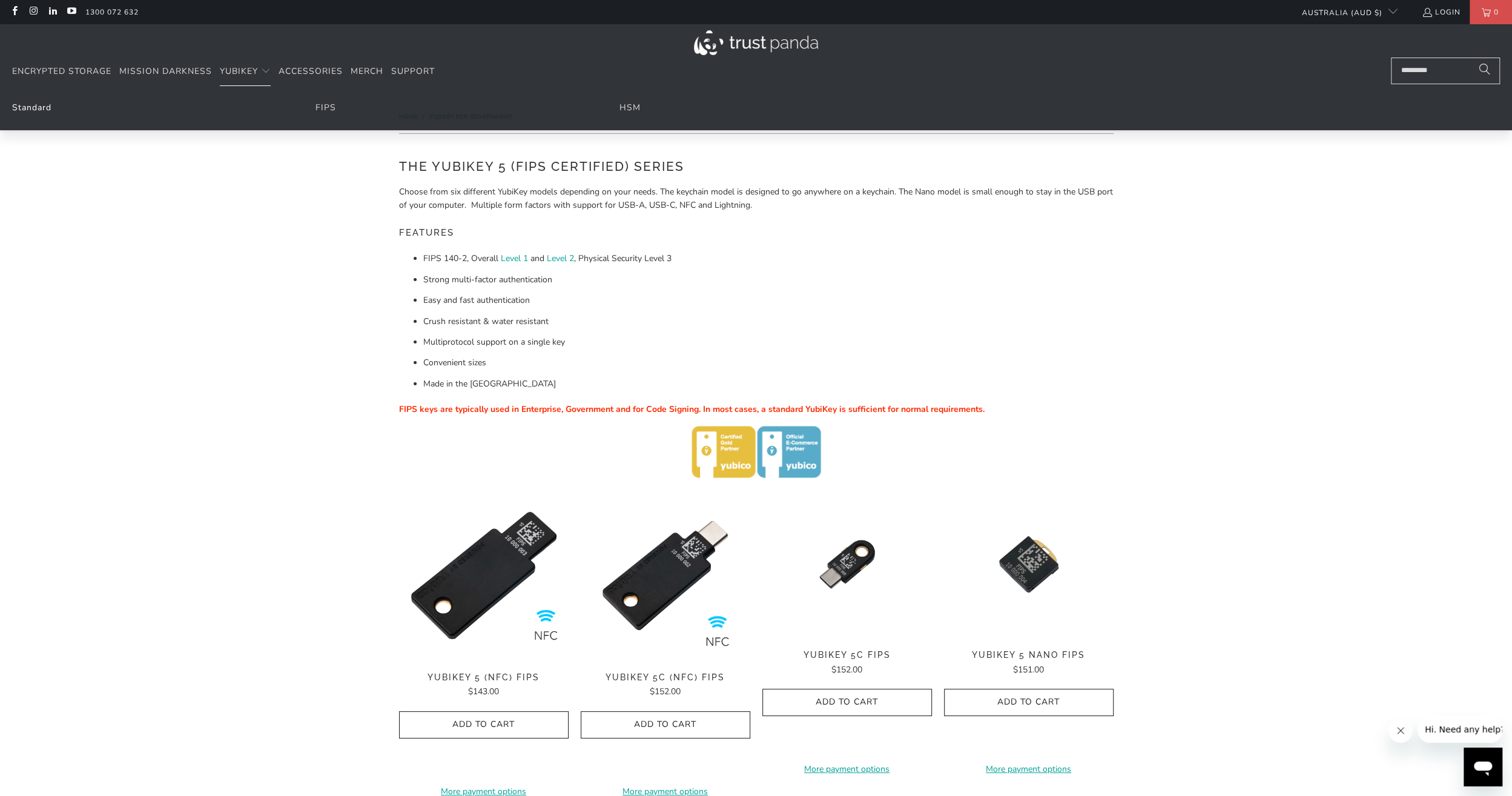
click at [28, 106] on link "Standard" at bounding box center [32, 108] width 39 height 12
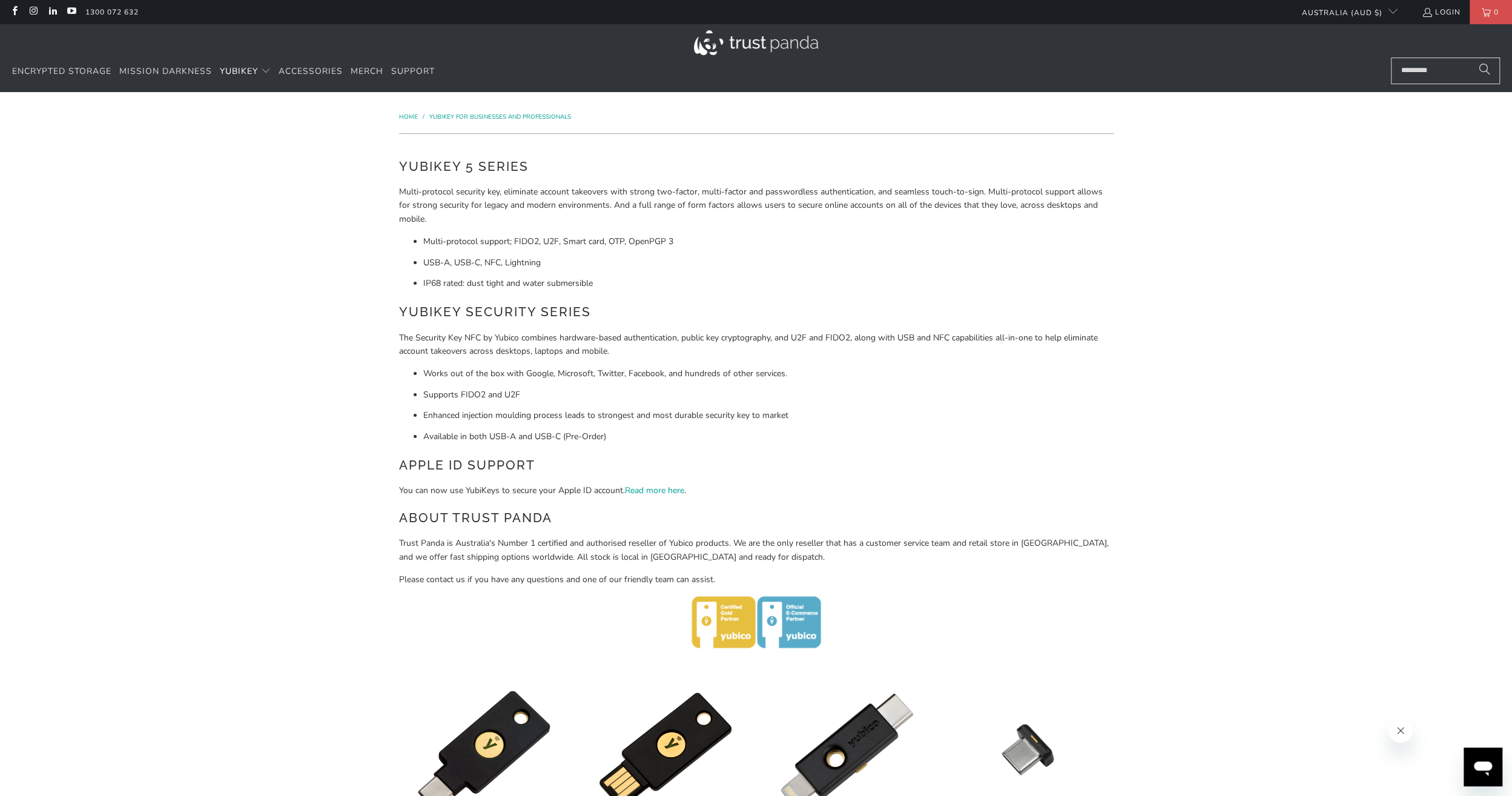
drag, startPoint x: 370, startPoint y: 250, endPoint x: 143, endPoint y: 106, distance: 268.8
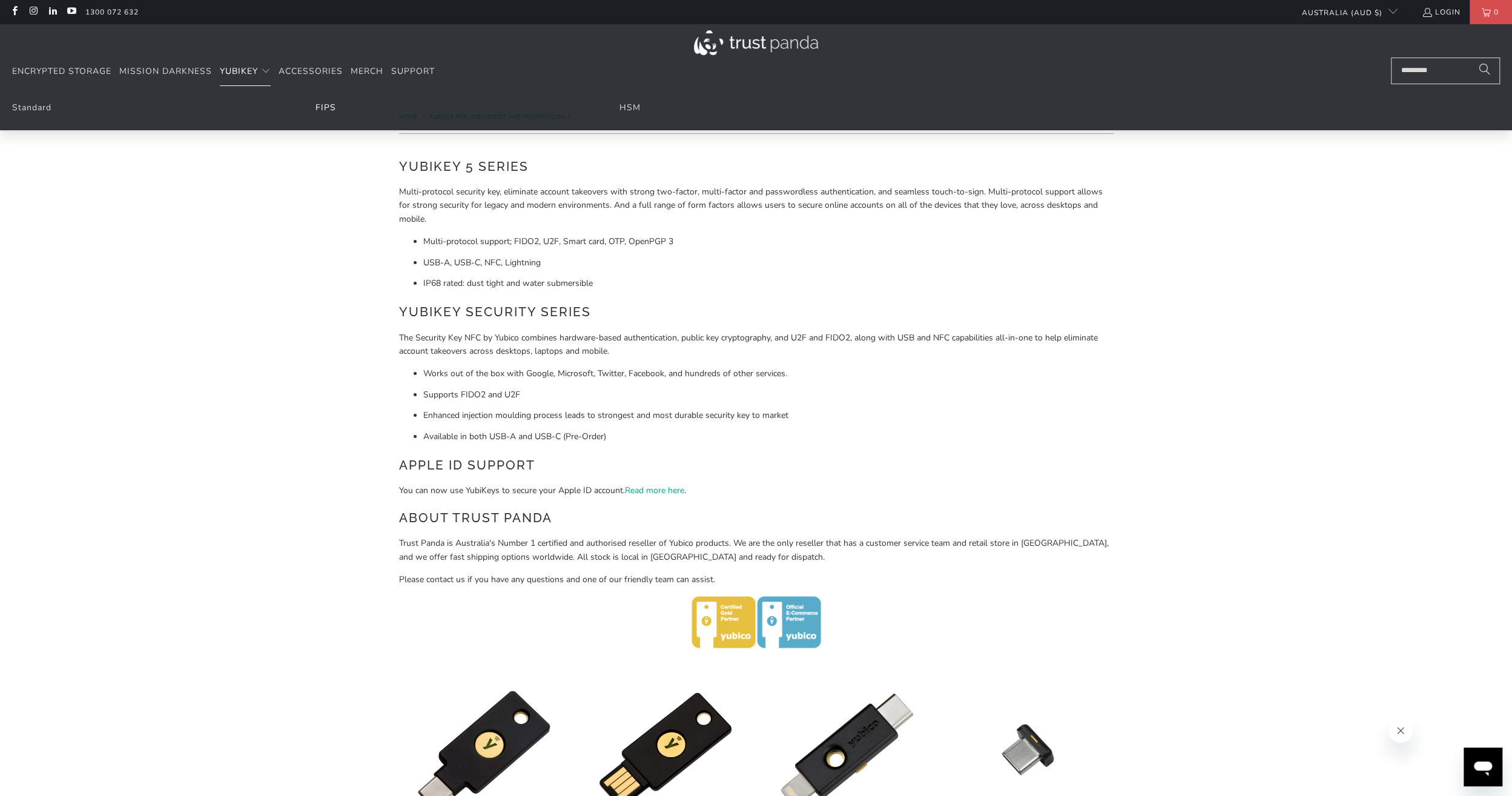
click at [327, 108] on link "FIPS" at bounding box center [326, 108] width 20 height 12
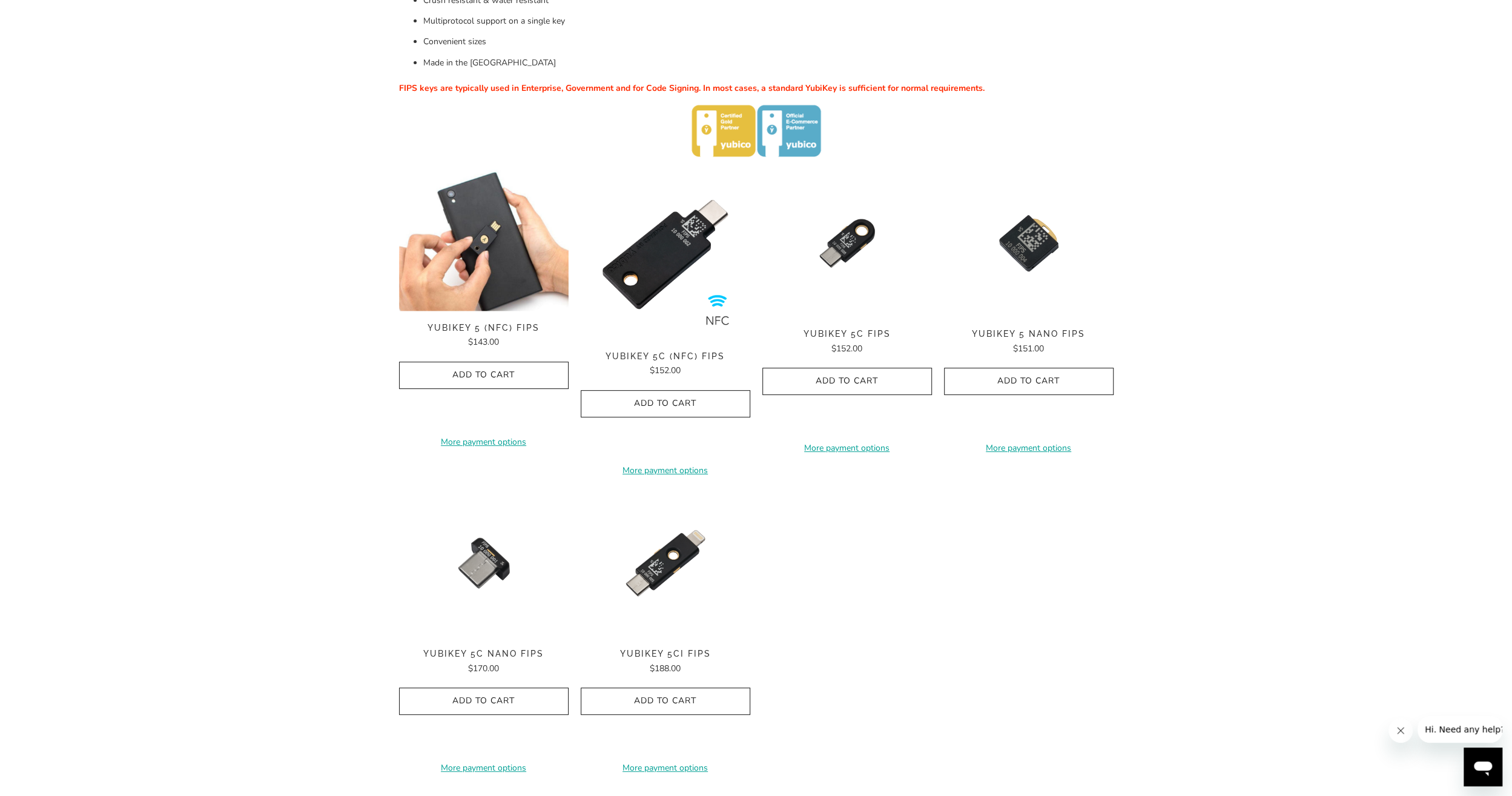
scroll to position [303, 0]
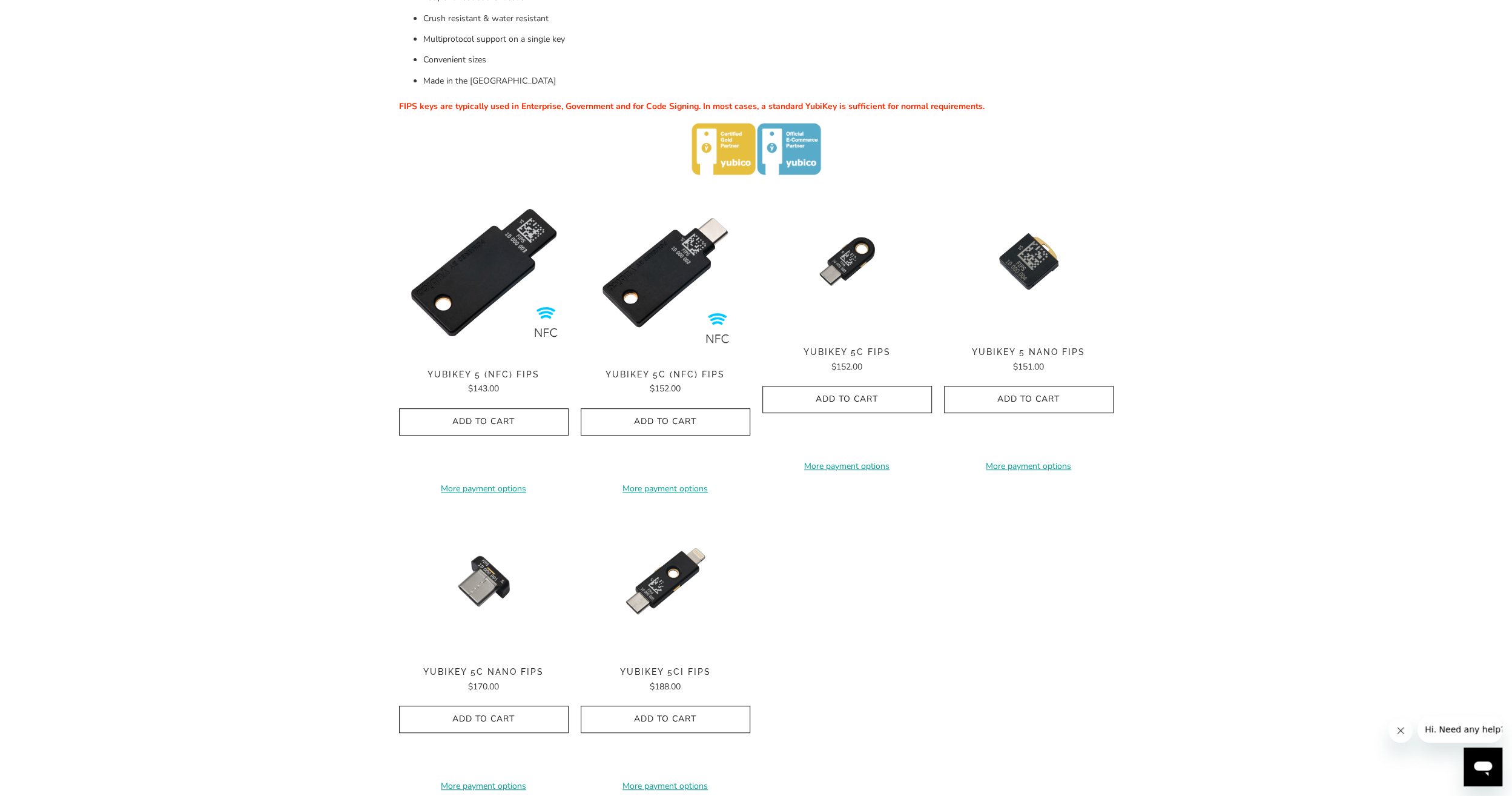
click at [248, 214] on div "Home / YubiKey for Government The YubiKey 5 (FIPS Certified) Series Choose from…" at bounding box center [756, 301] width 1512 height 1024
drag, startPoint x: 384, startPoint y: 127, endPoint x: 779, endPoint y: 117, distance: 395.1
click at [776, 117] on div "Home / YubiKey for Government The YubiKey 5 (FIPS Certified) Series Choose from…" at bounding box center [756, 301] width 1512 height 1024
drag, startPoint x: 960, startPoint y: 110, endPoint x: 436, endPoint y: 95, distance: 524.2
click at [436, 95] on div "The YubiKey 5 (FIPS Certified) Series Choose from six different YubiKey models …" at bounding box center [756, 14] width 715 height 321
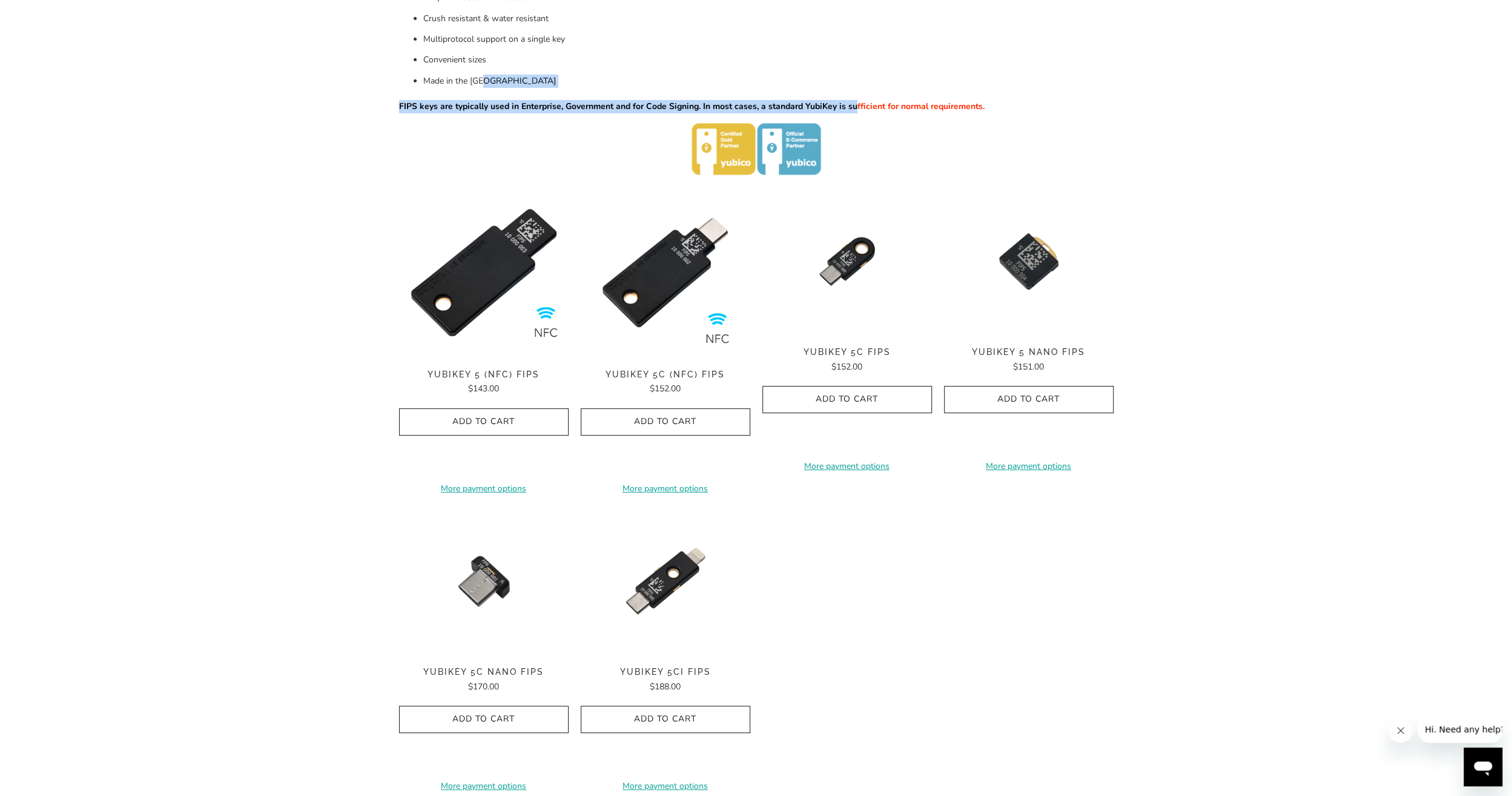
drag, startPoint x: 436, startPoint y: 95, endPoint x: 856, endPoint y: 88, distance: 420.1
click at [856, 88] on div "The YubiKey 5 (FIPS Certified) Series Choose from six different YubiKey models …" at bounding box center [756, 14] width 715 height 321
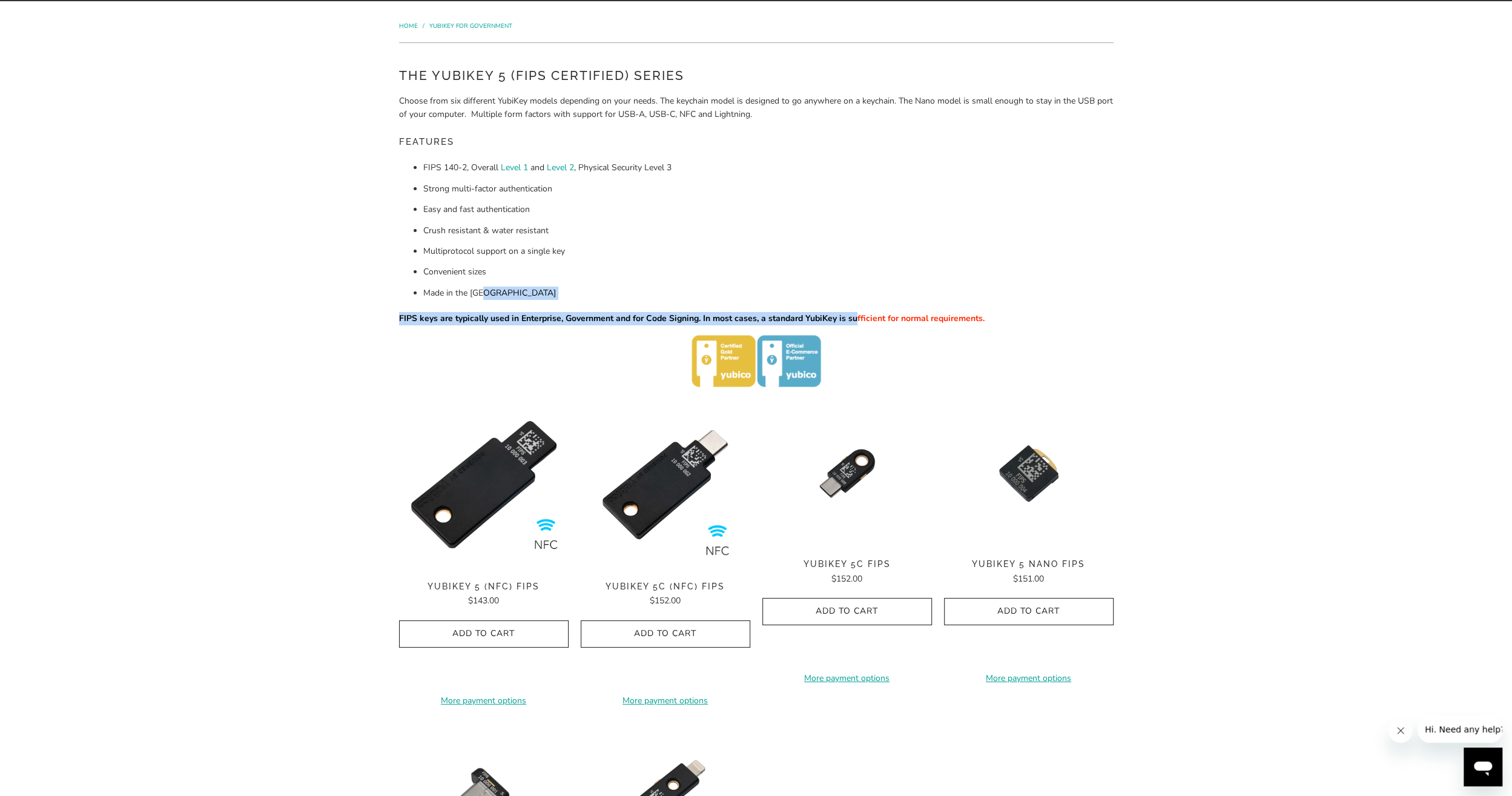
scroll to position [0, 0]
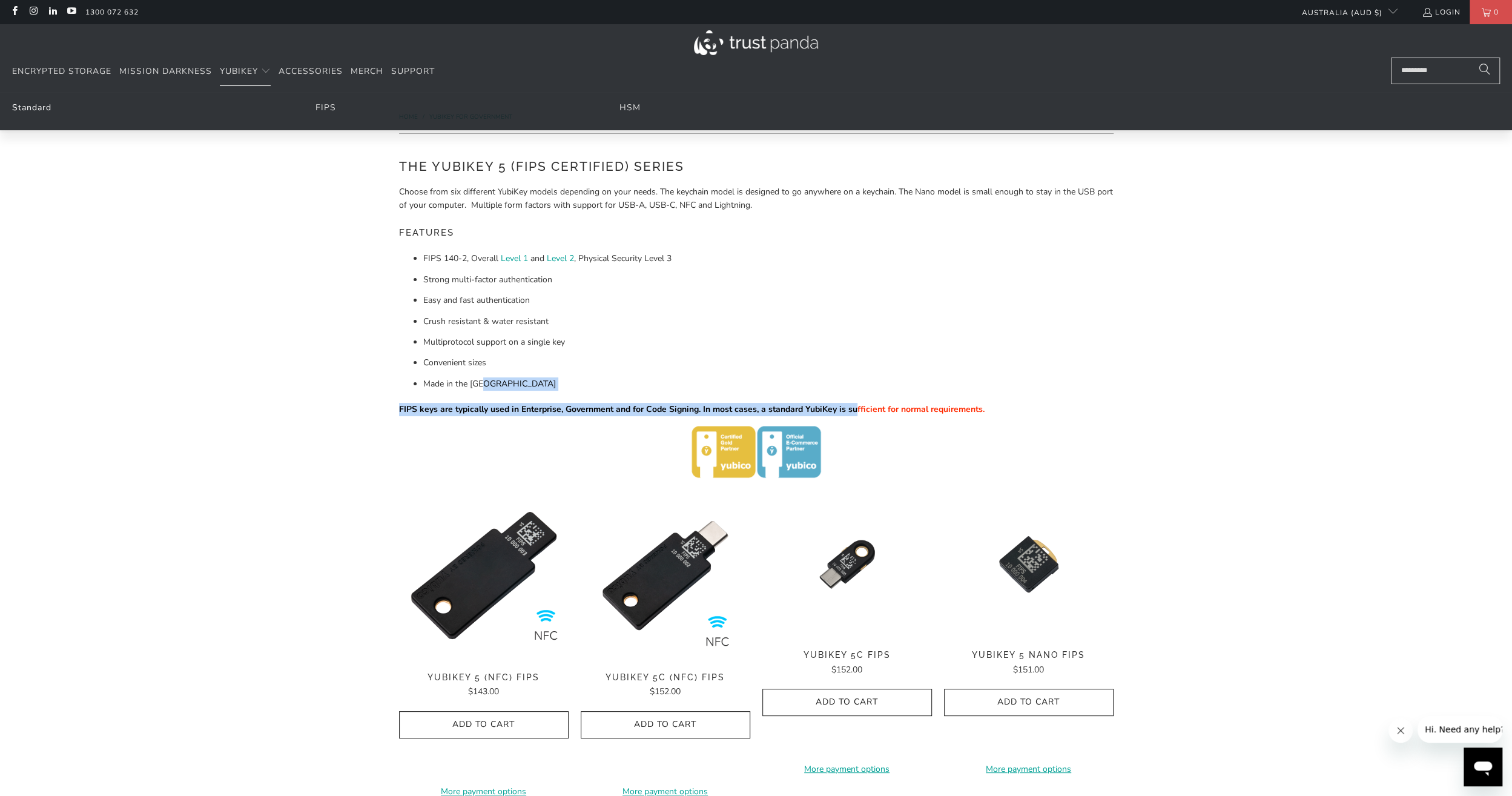
click at [41, 108] on link "Standard" at bounding box center [32, 108] width 39 height 12
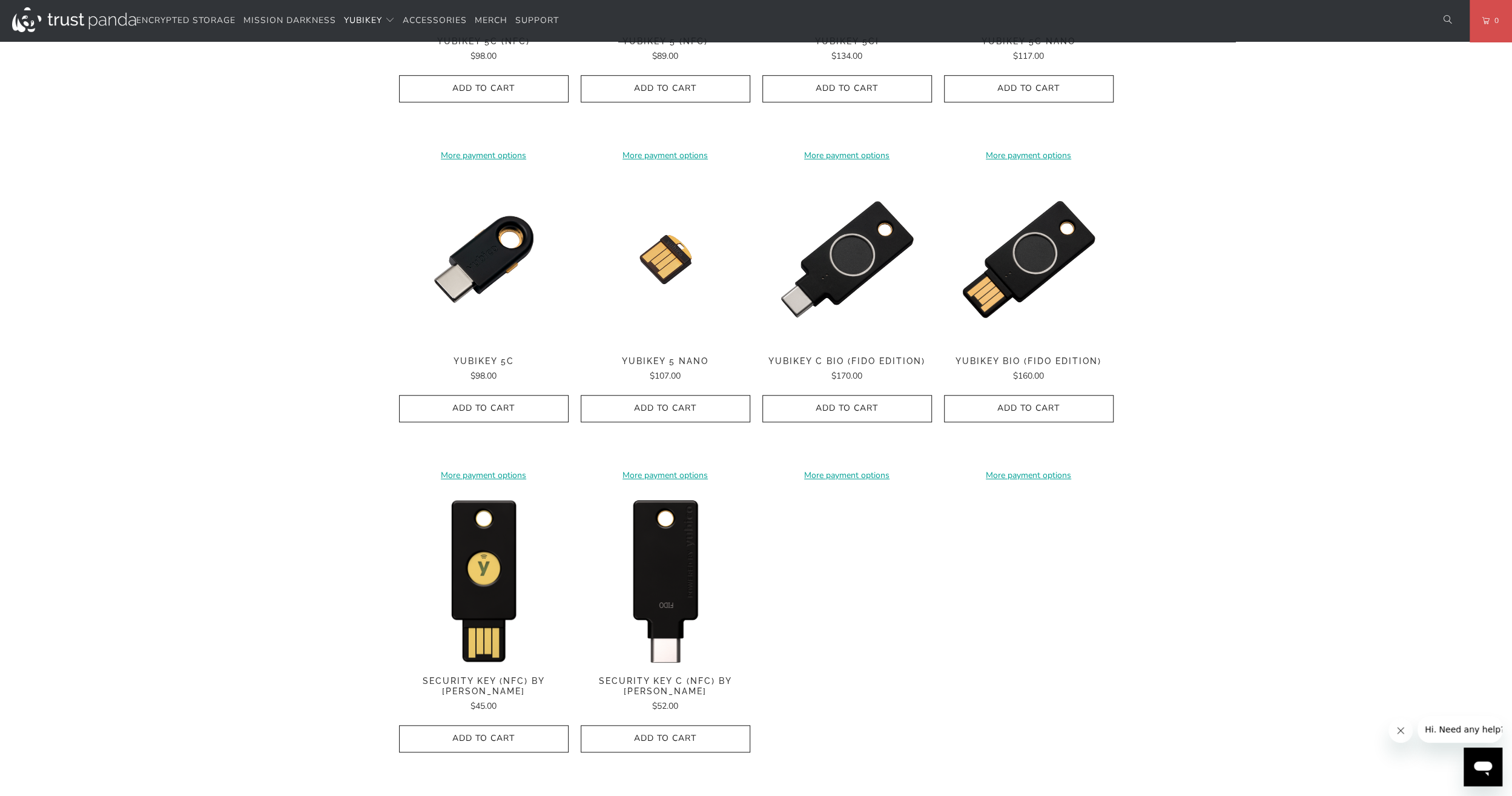
scroll to position [848, 0]
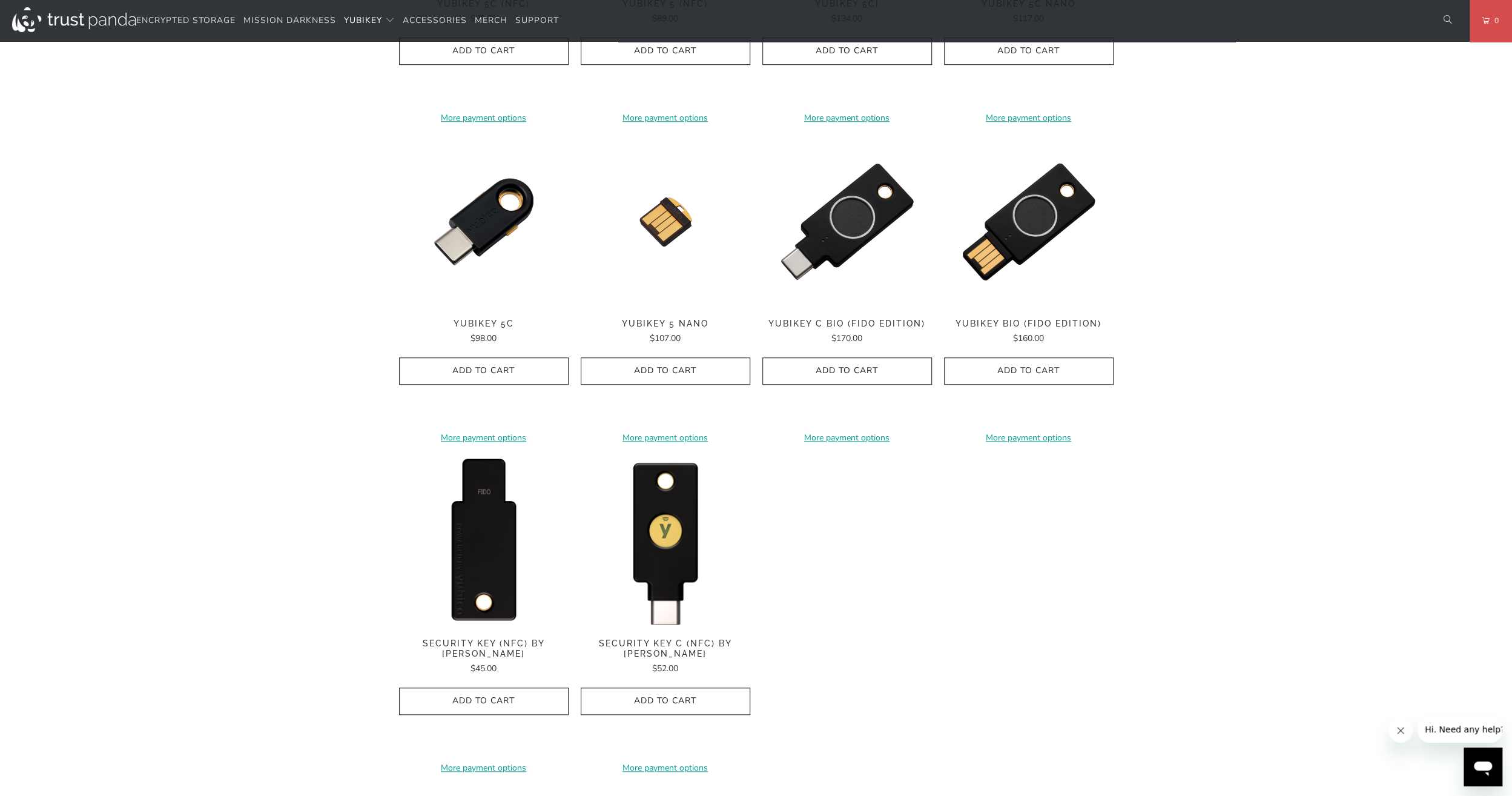
click at [485, 570] on img at bounding box center [483, 541] width 170 height 170
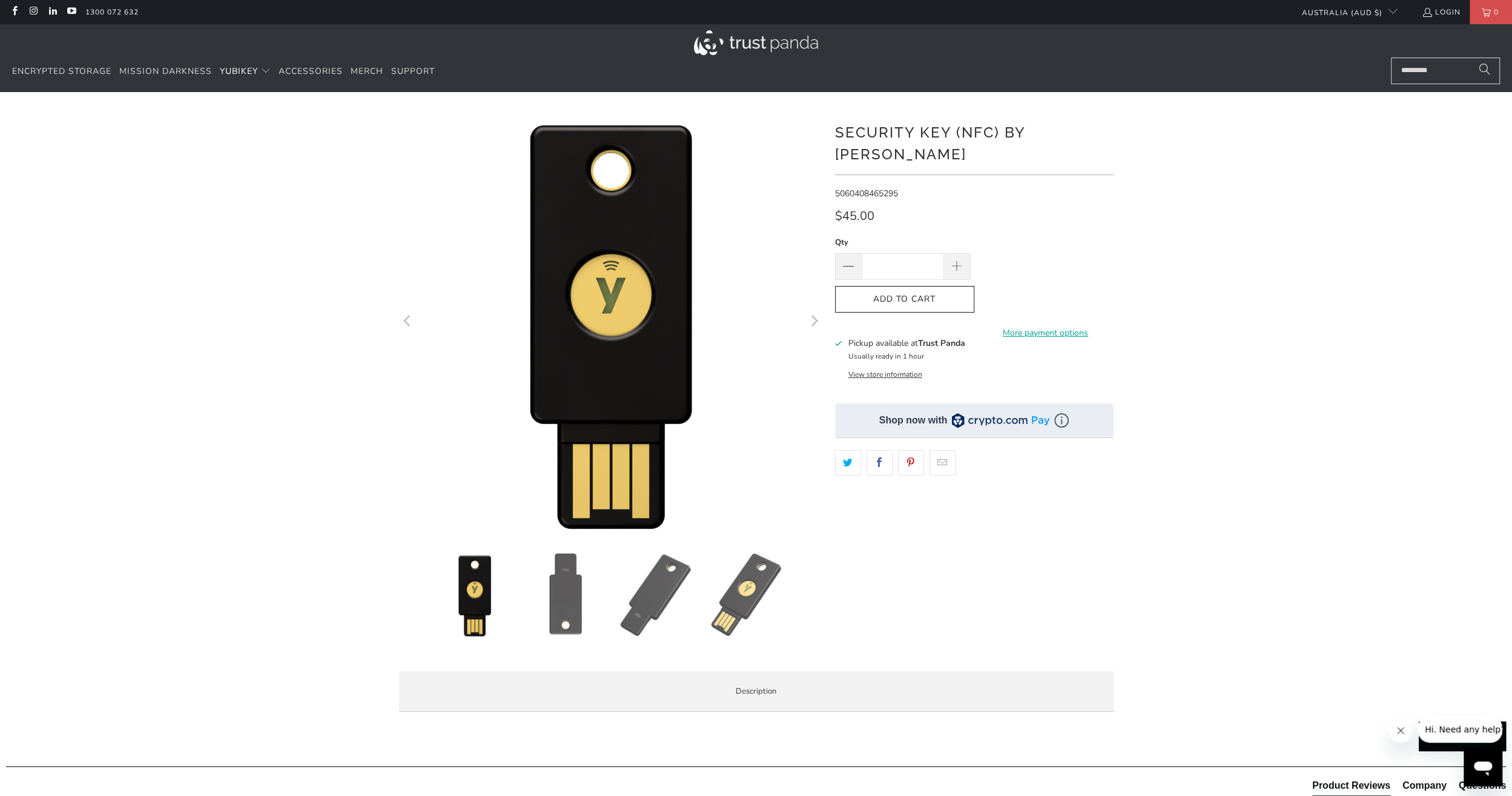
drag, startPoint x: 900, startPoint y: 244, endPoint x: 1145, endPoint y: 239, distance: 245.1
click at [905, 253] on input "*" at bounding box center [902, 266] width 82 height 27
click at [1219, 207] on div "*" at bounding box center [756, 415] width 1512 height 611
click at [1360, 356] on div "*" at bounding box center [756, 415] width 1512 height 611
drag, startPoint x: 840, startPoint y: 132, endPoint x: 1079, endPoint y: 133, distance: 239.0
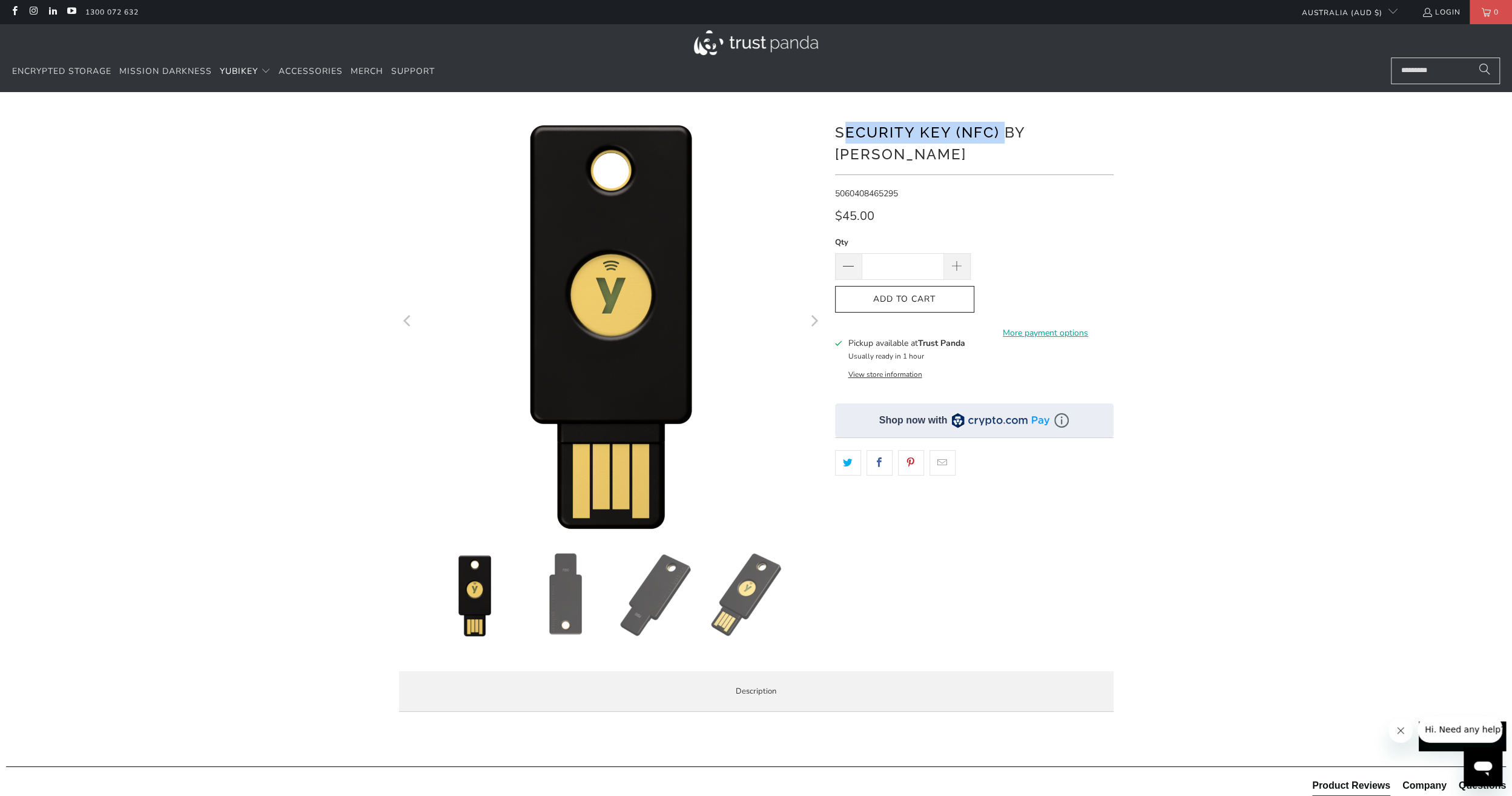
click at [1079, 133] on h1 "Security Key (NFC) by [PERSON_NAME]" at bounding box center [974, 142] width 279 height 46
drag, startPoint x: 1079, startPoint y: 133, endPoint x: 1121, endPoint y: 133, distance: 42.0
click at [1121, 133] on div "*" at bounding box center [756, 415] width 1512 height 611
click at [1369, 168] on div "*" at bounding box center [756, 415] width 1512 height 611
click at [1302, 301] on div "*" at bounding box center [756, 415] width 1512 height 611
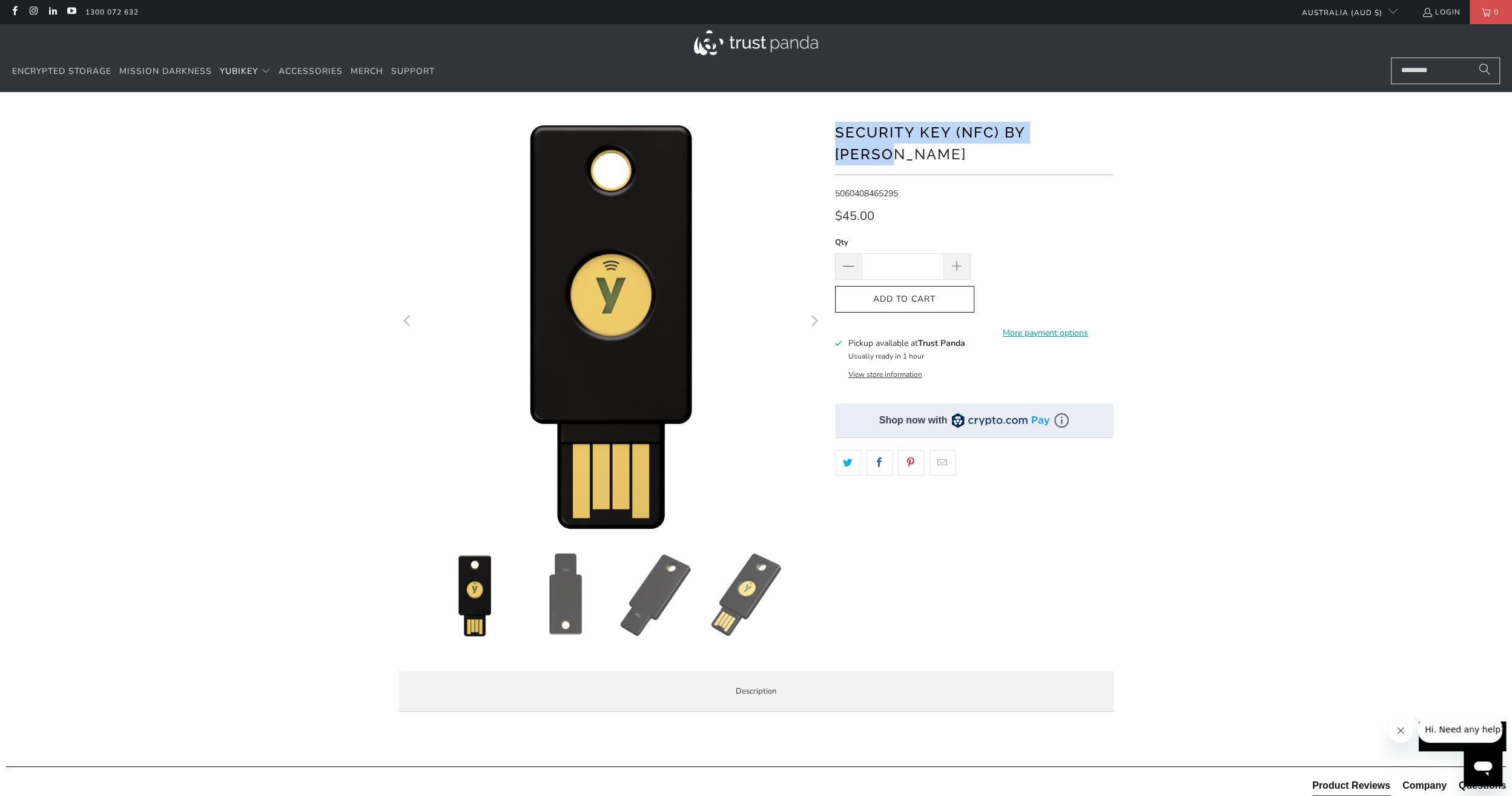
drag, startPoint x: 1120, startPoint y: 135, endPoint x: 819, endPoint y: 135, distance: 301.0
click at [819, 135] on div "*" at bounding box center [756, 415] width 1512 height 611
drag, startPoint x: 819, startPoint y: 135, endPoint x: 891, endPoint y: 135, distance: 72.0
copy h1 "Security Key (NFC) by [PERSON_NAME]"
click at [1173, 151] on div "*" at bounding box center [756, 415] width 1512 height 611
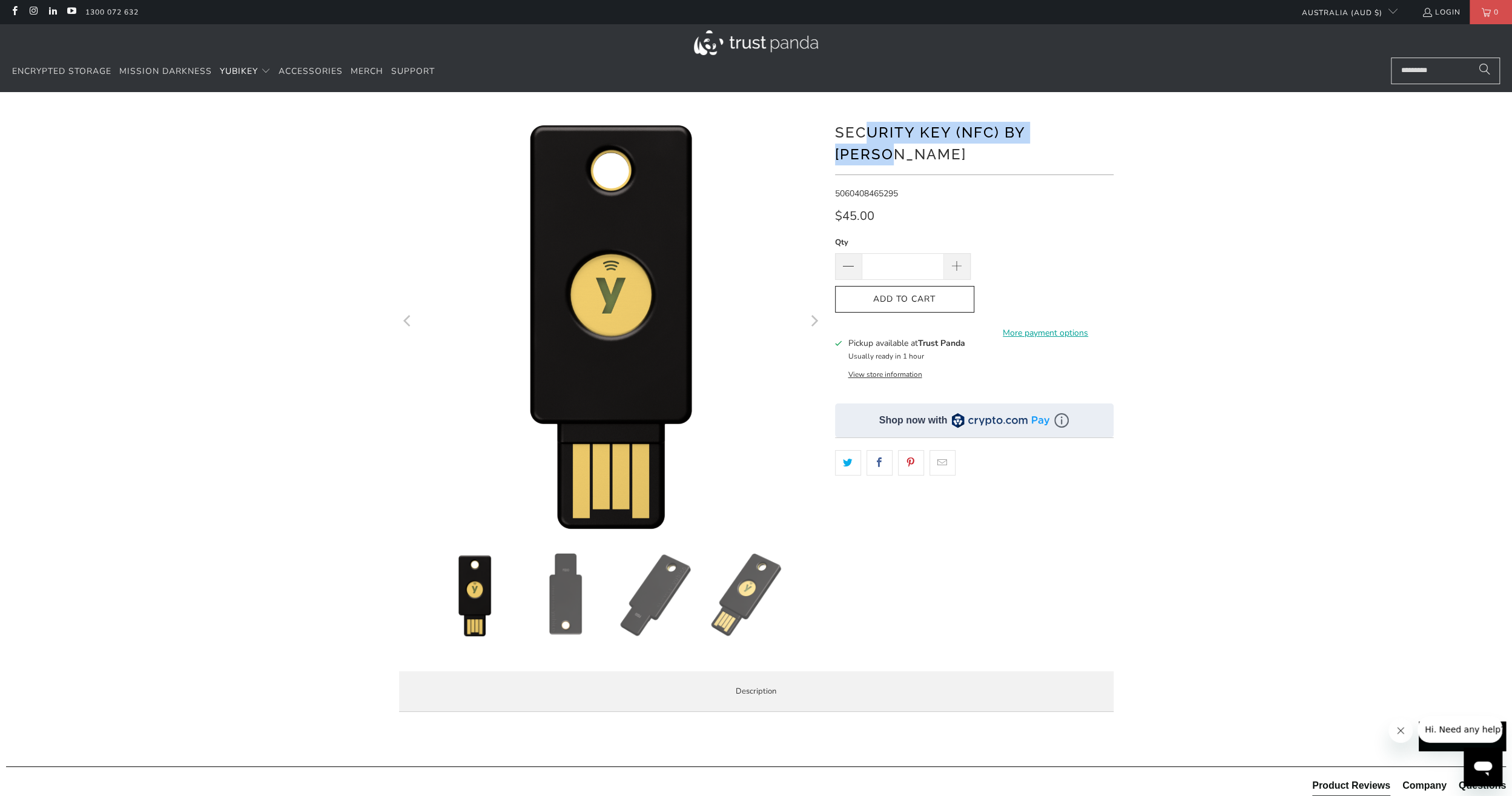
drag, startPoint x: 1085, startPoint y: 123, endPoint x: 852, endPoint y: 127, distance: 233.0
click at [854, 127] on h1 "Security Key (NFC) by [PERSON_NAME]" at bounding box center [974, 142] width 279 height 46
copy h1 "curity Key (NFC) by [PERSON_NAME]"
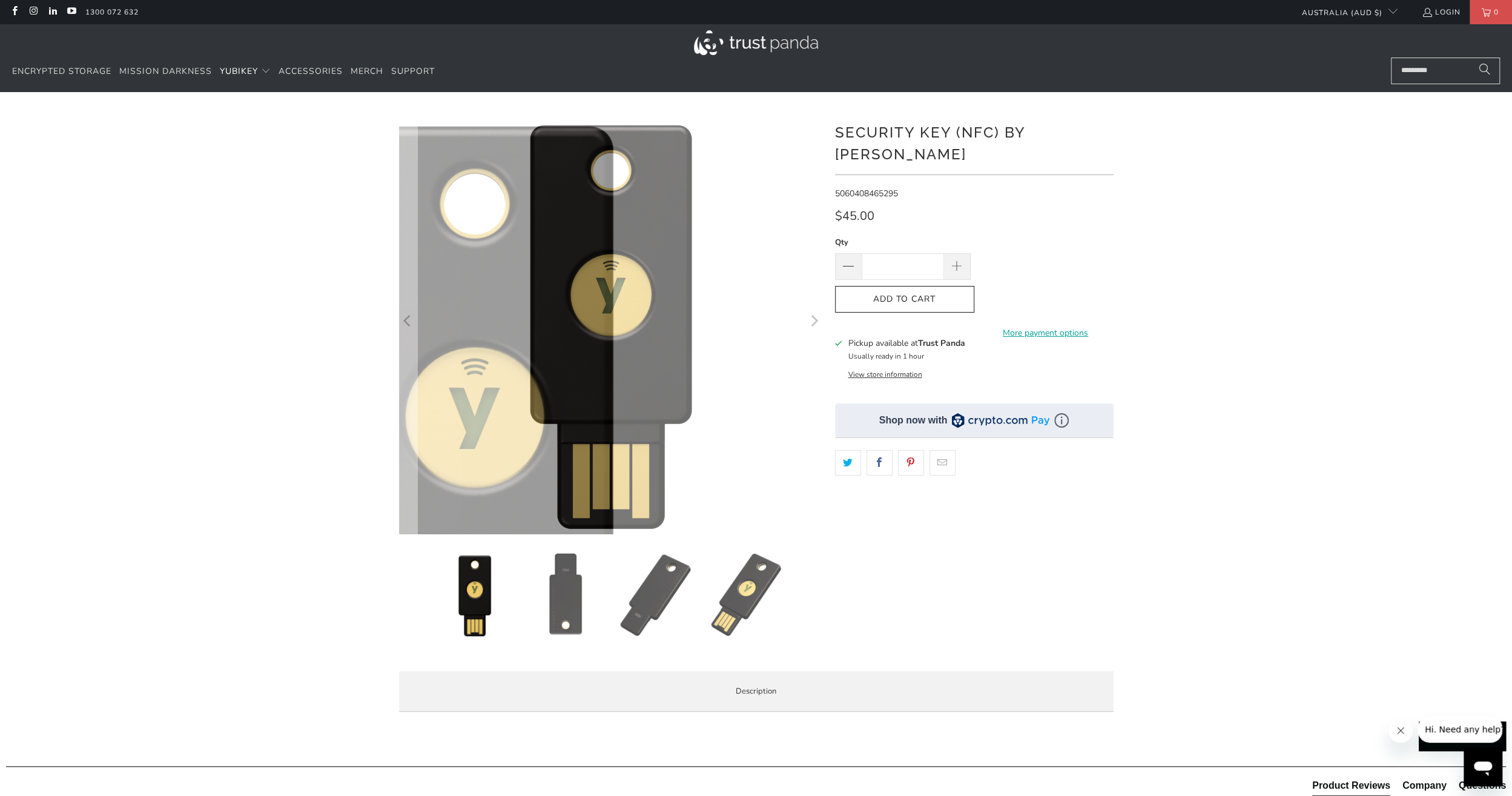
click at [1124, 156] on div "*" at bounding box center [756, 415] width 1512 height 611
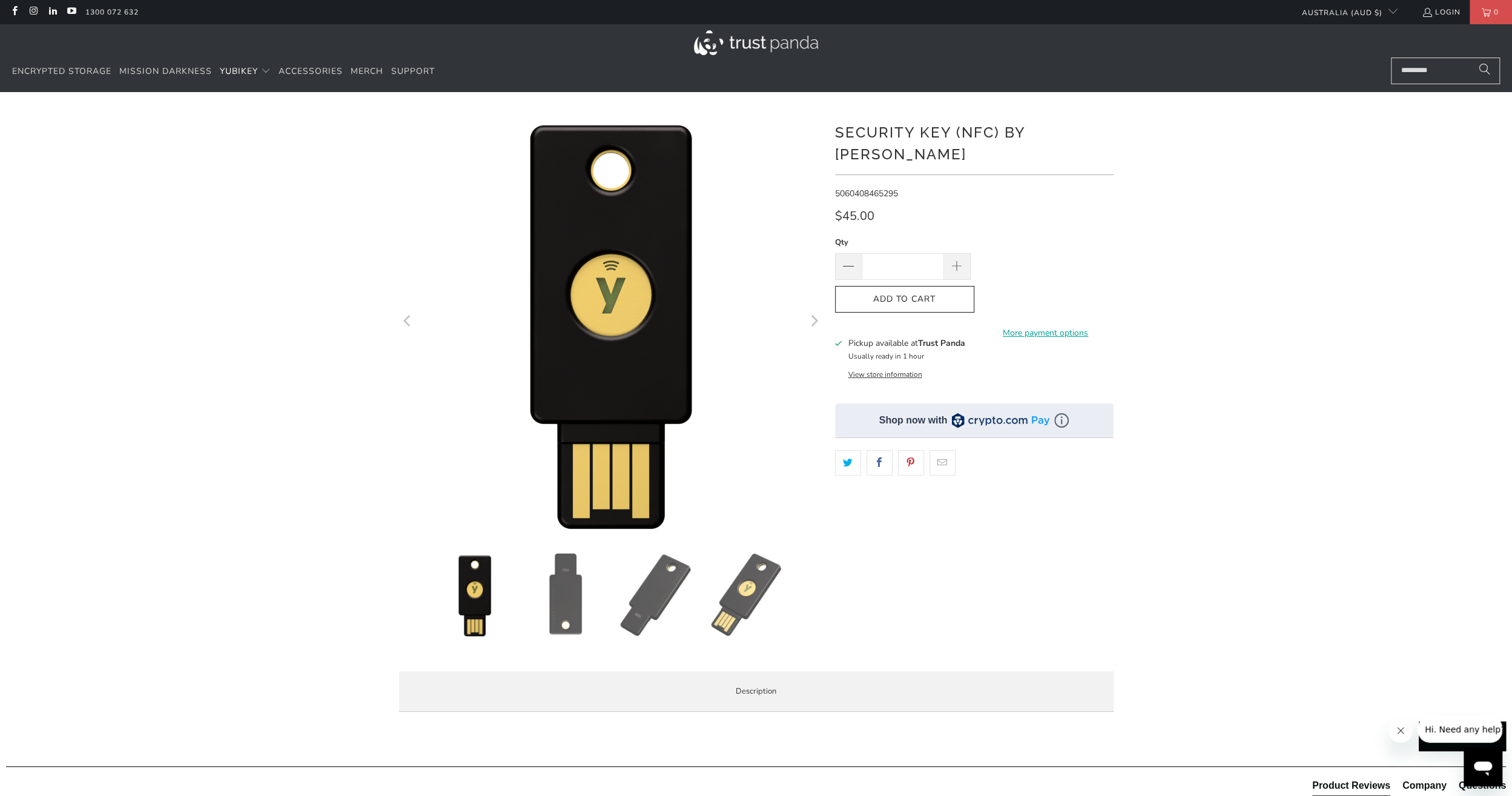
click at [950, 339] on div "Pickup available at Trust Panda Usually ready in 1 hour" at bounding box center [906, 350] width 117 height 26
click at [867, 188] on span "5060408465295" at bounding box center [867, 194] width 63 height 12
copy span "5060408465295"
click at [846, 159] on div "**********" at bounding box center [974, 385] width 279 height 551
